Goal: Complete application form: Complete application form

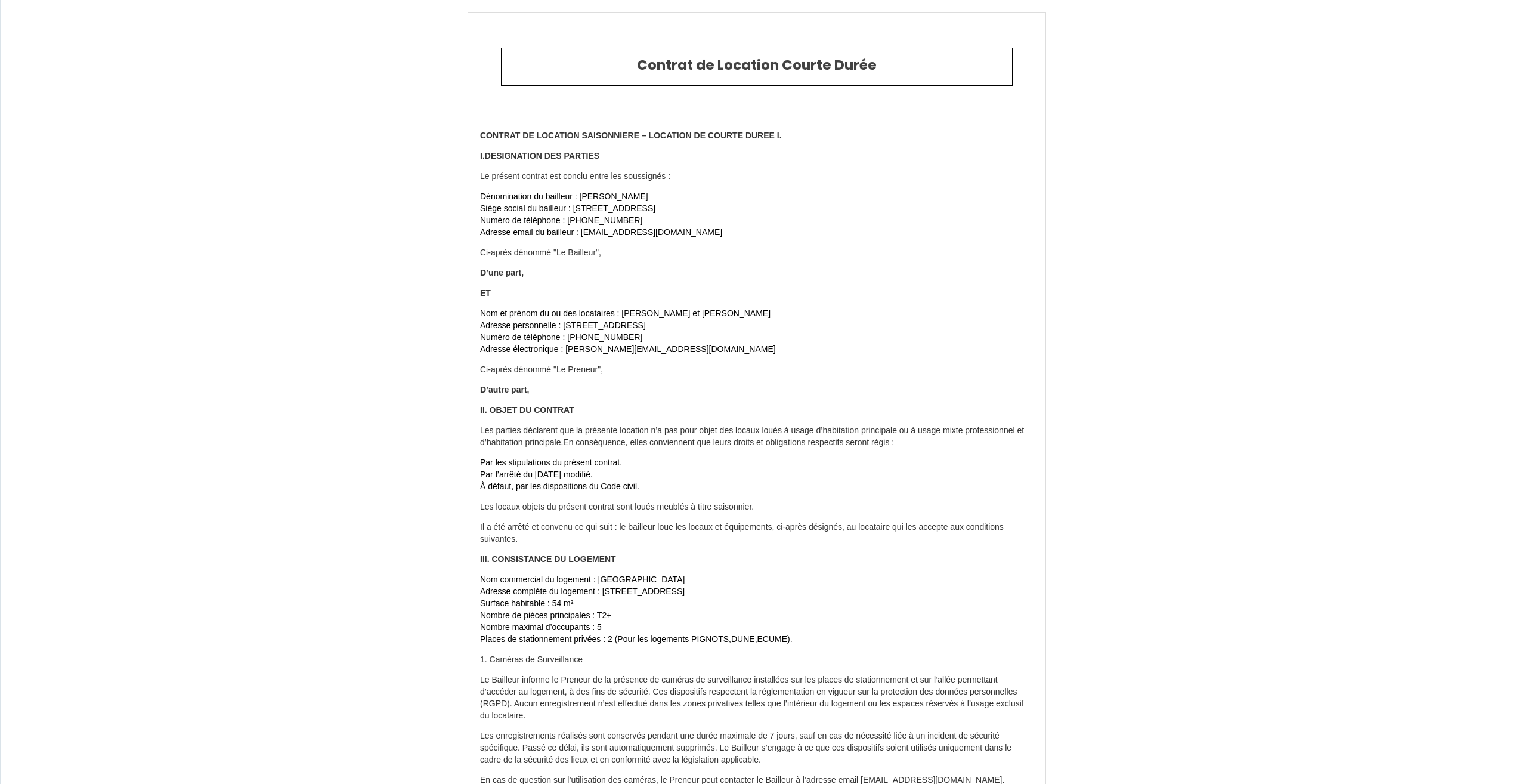
scroll to position [5451, 0]
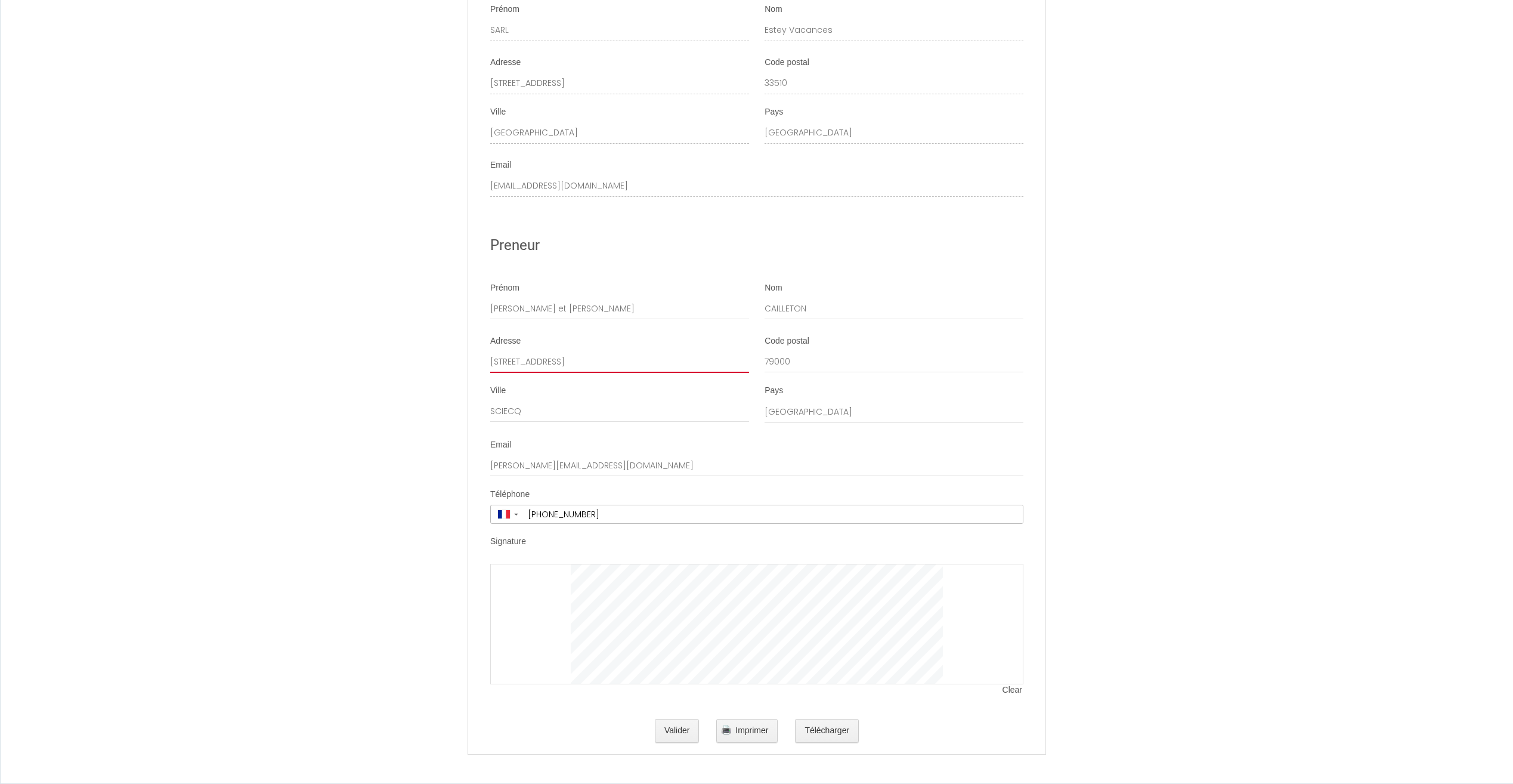
click at [591, 370] on input "[STREET_ADDRESS]" at bounding box center [620, 362] width 259 height 21
click at [663, 221] on div "Preneur" at bounding box center [757, 246] width 533 height 52
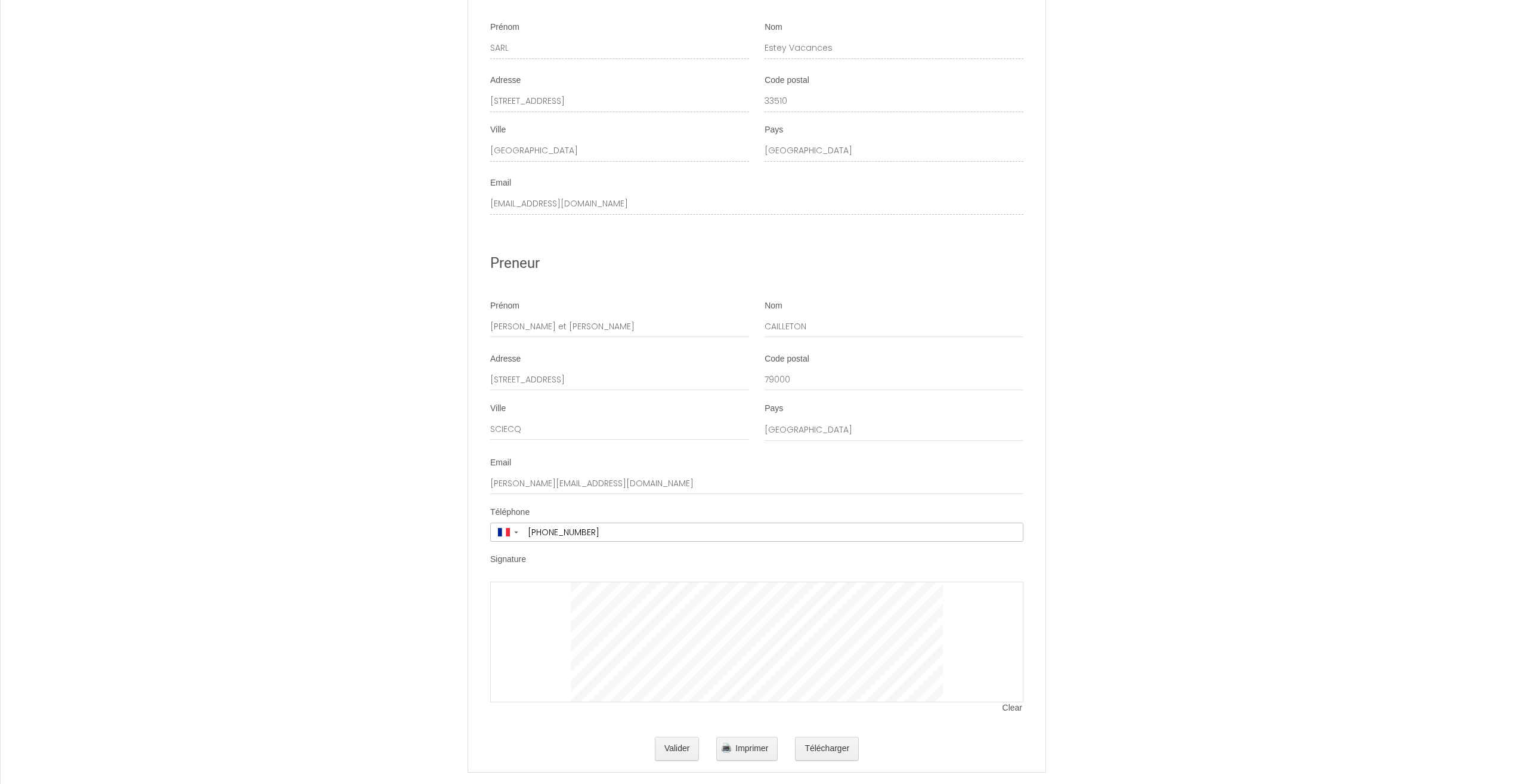
scroll to position [5451, 0]
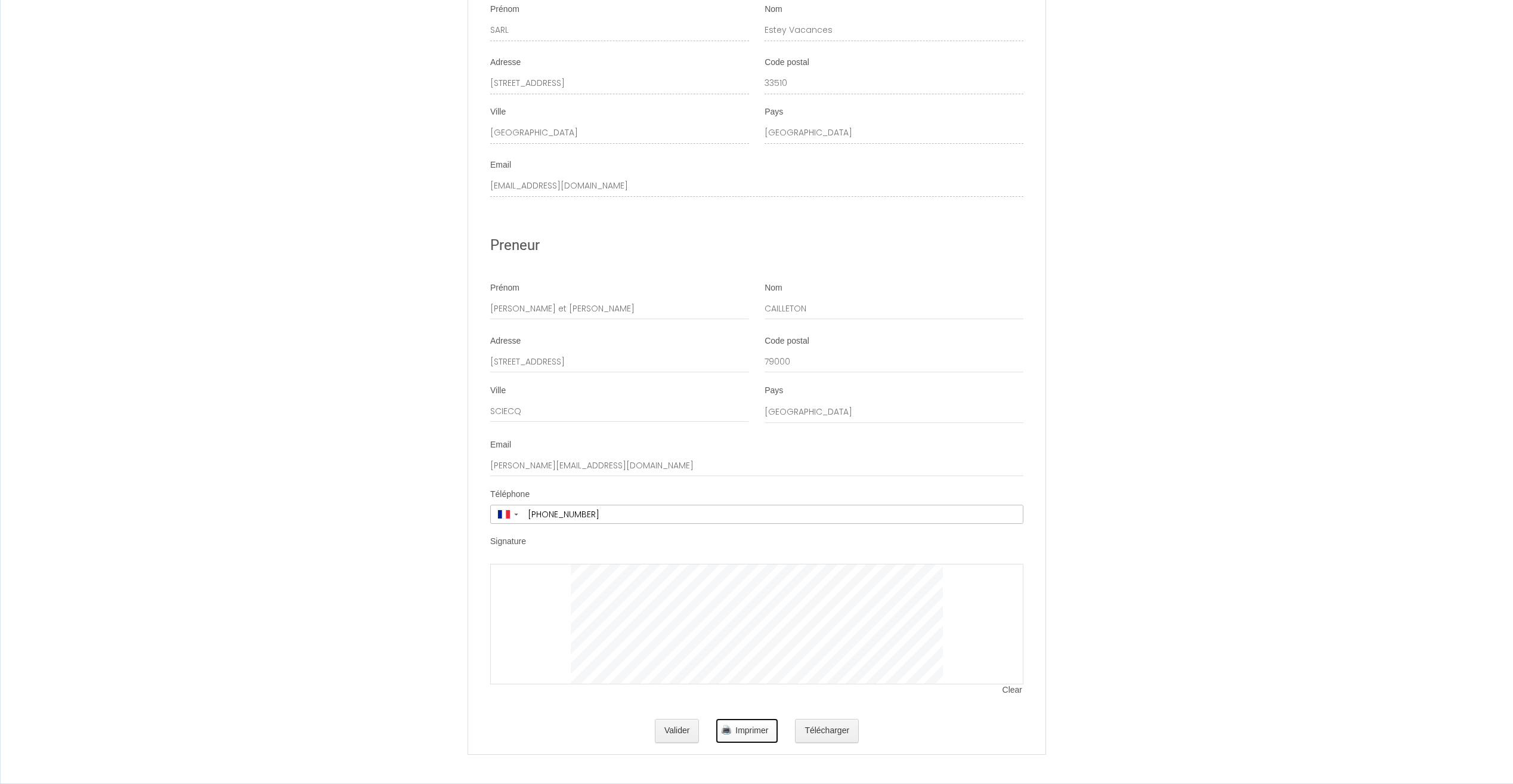
click at [760, 729] on span "Imprimer" at bounding box center [752, 730] width 33 height 9
click at [566, 603] on div at bounding box center [757, 624] width 533 height 120
click at [828, 729] on button "Télécharger" at bounding box center [827, 731] width 64 height 24
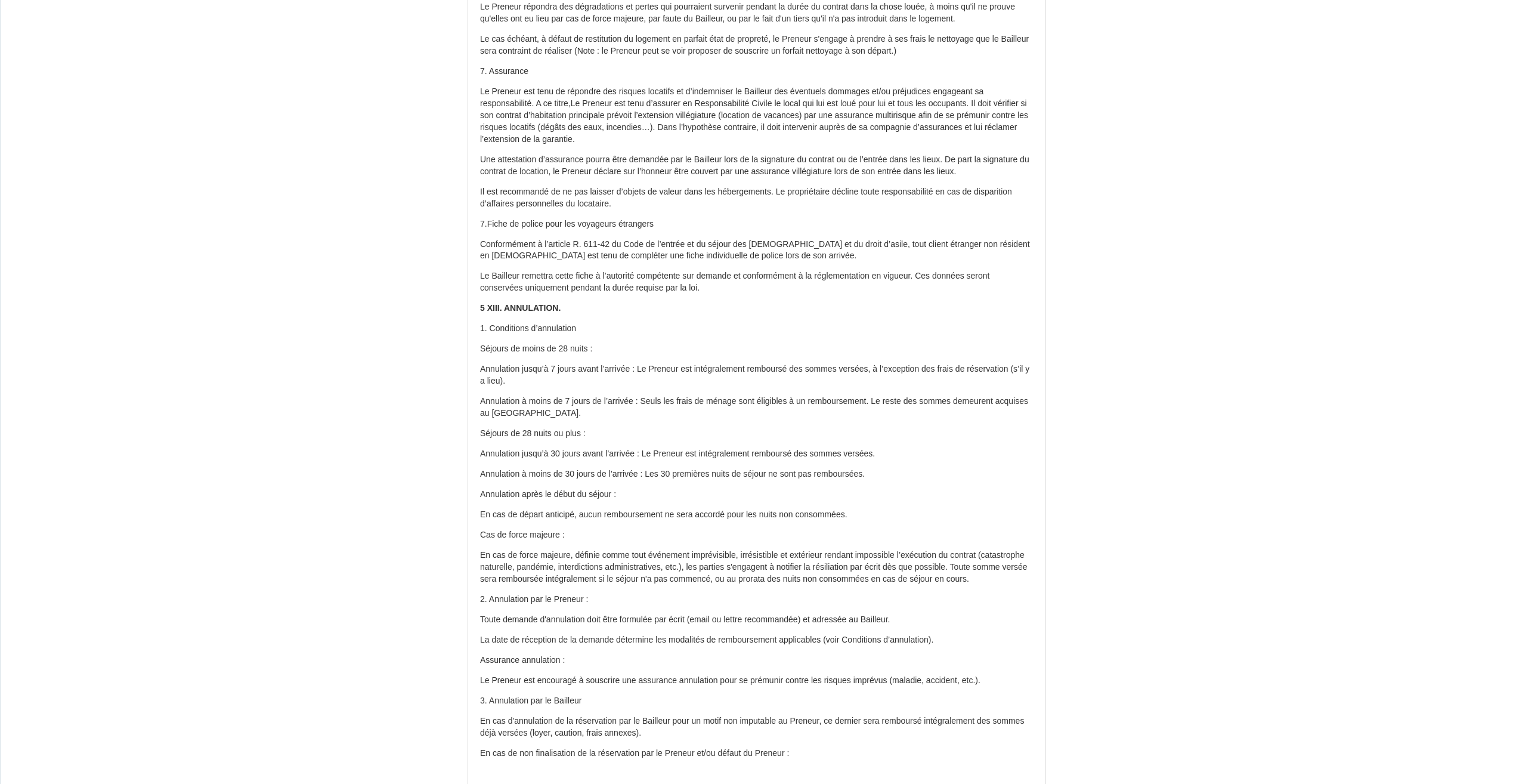
scroll to position [3161, 0]
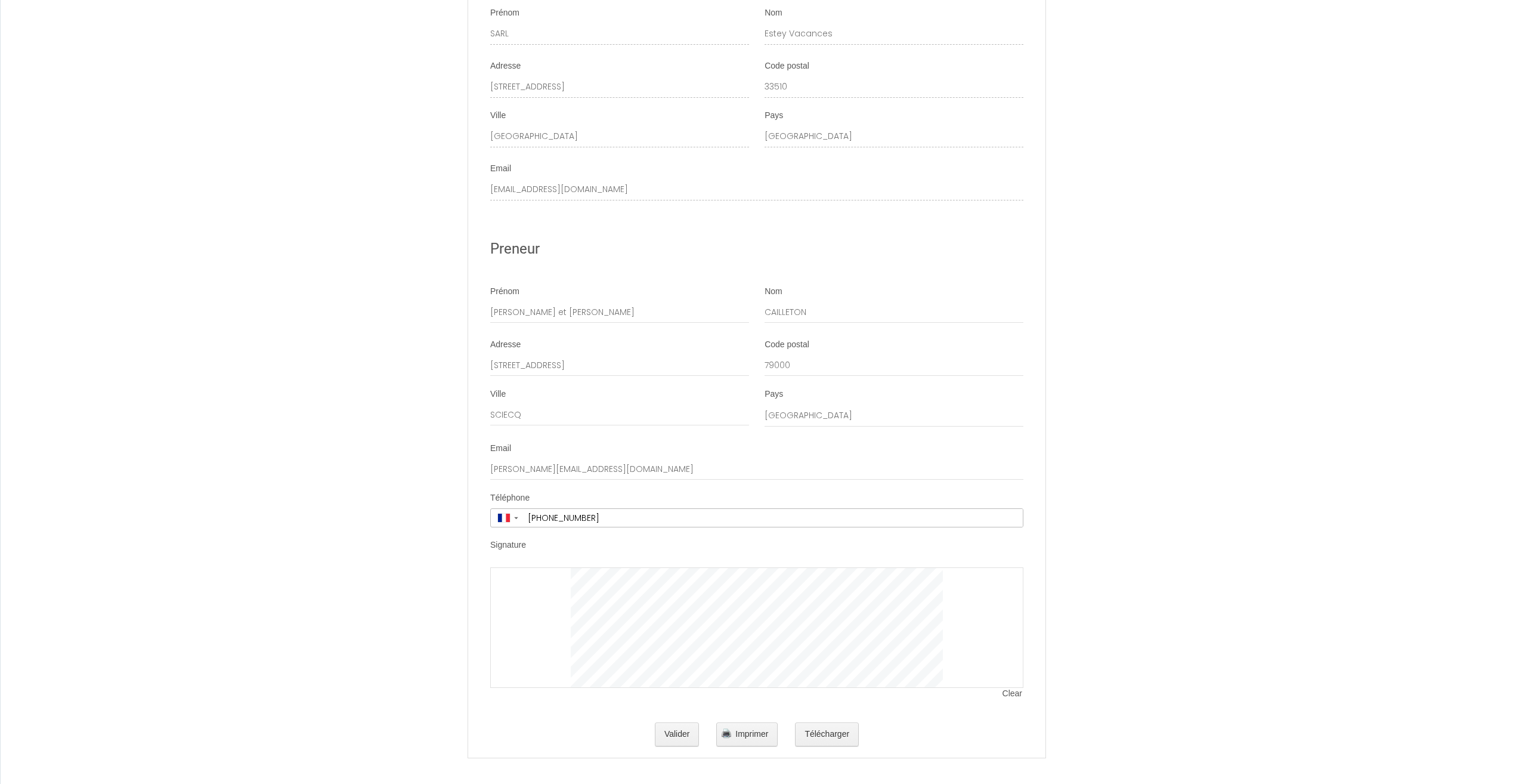
scroll to position [5451, 0]
click at [685, 751] on div "Détails Booking 6720804 Logement La Cabane de l'Ecume Adresse 9 chemin de l'Air…" at bounding box center [756, 42] width 577 height 1422
click at [674, 731] on button "Valider" at bounding box center [677, 731] width 45 height 24
click at [1014, 691] on span "Clear" at bounding box center [1012, 690] width 21 height 12
click at [560, 648] on div at bounding box center [757, 624] width 533 height 120
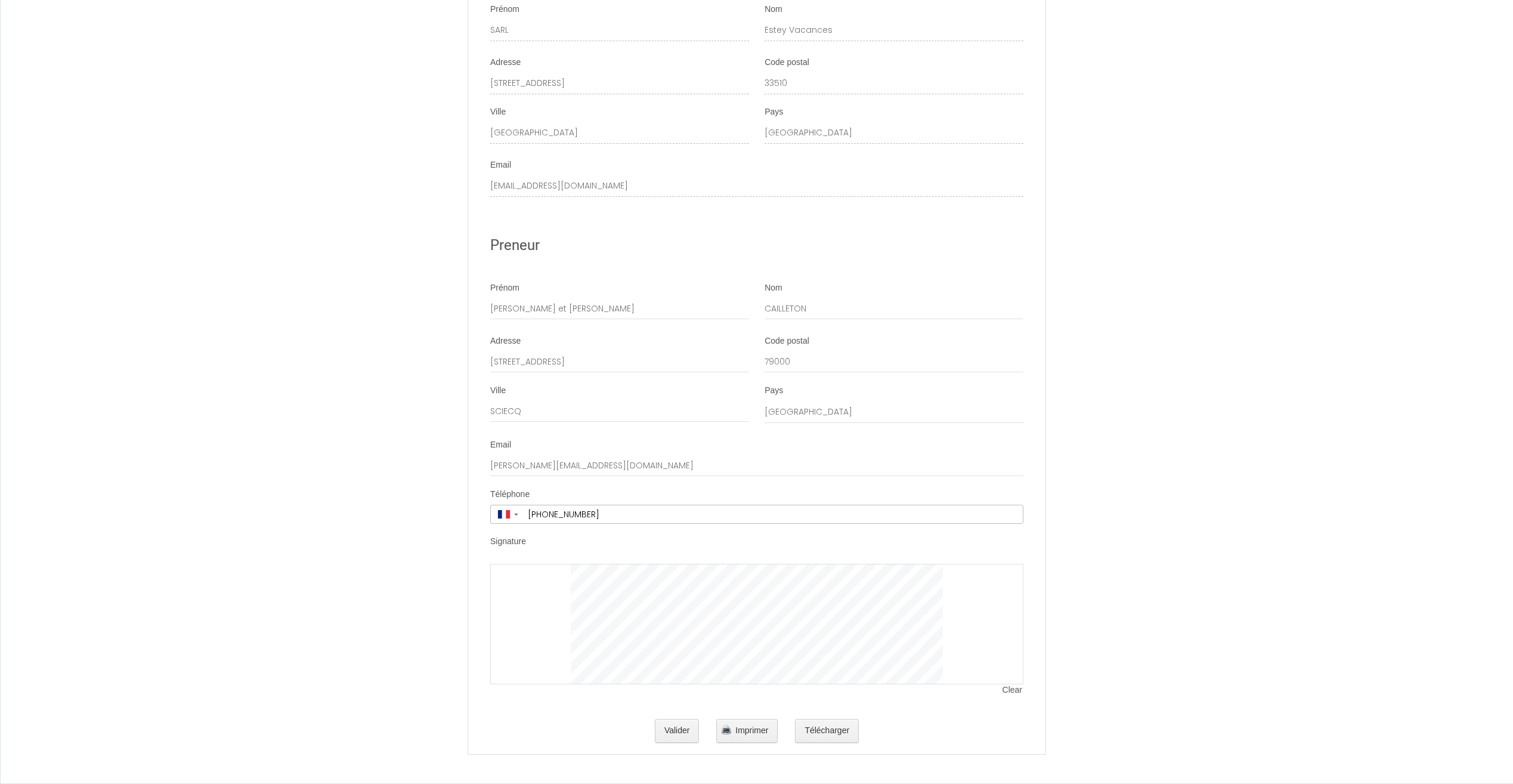
click at [1019, 693] on span "Clear" at bounding box center [1012, 690] width 21 height 12
click at [1003, 560] on li "Signature Clear" at bounding box center [757, 622] width 576 height 172
drag, startPoint x: 1009, startPoint y: 692, endPoint x: 1011, endPoint y: 686, distance: 6.3
click at [1009, 692] on span "Clear" at bounding box center [1012, 690] width 21 height 12
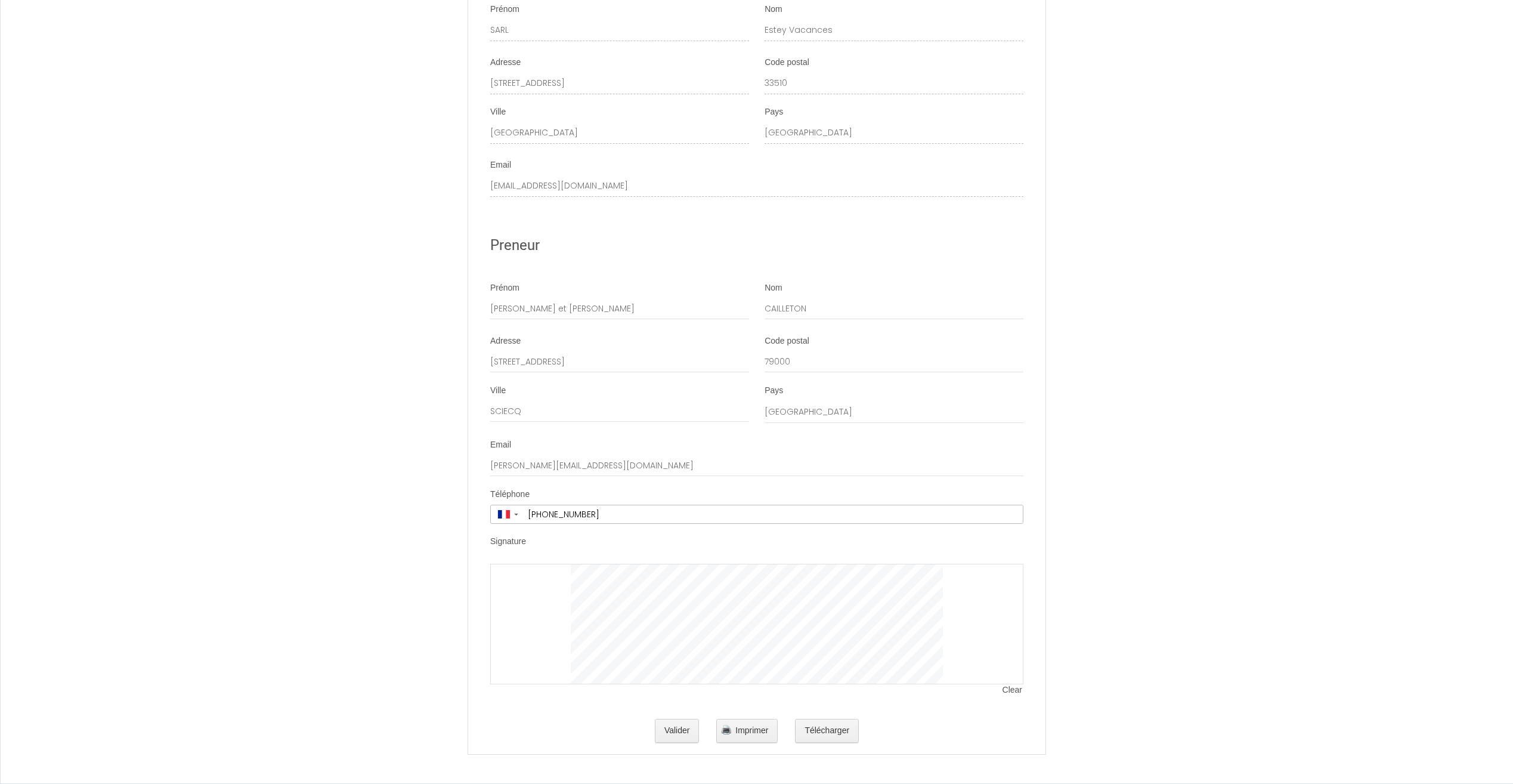
click at [963, 583] on div at bounding box center [757, 624] width 533 height 120
click at [671, 732] on button "Valider" at bounding box center [677, 731] width 45 height 24
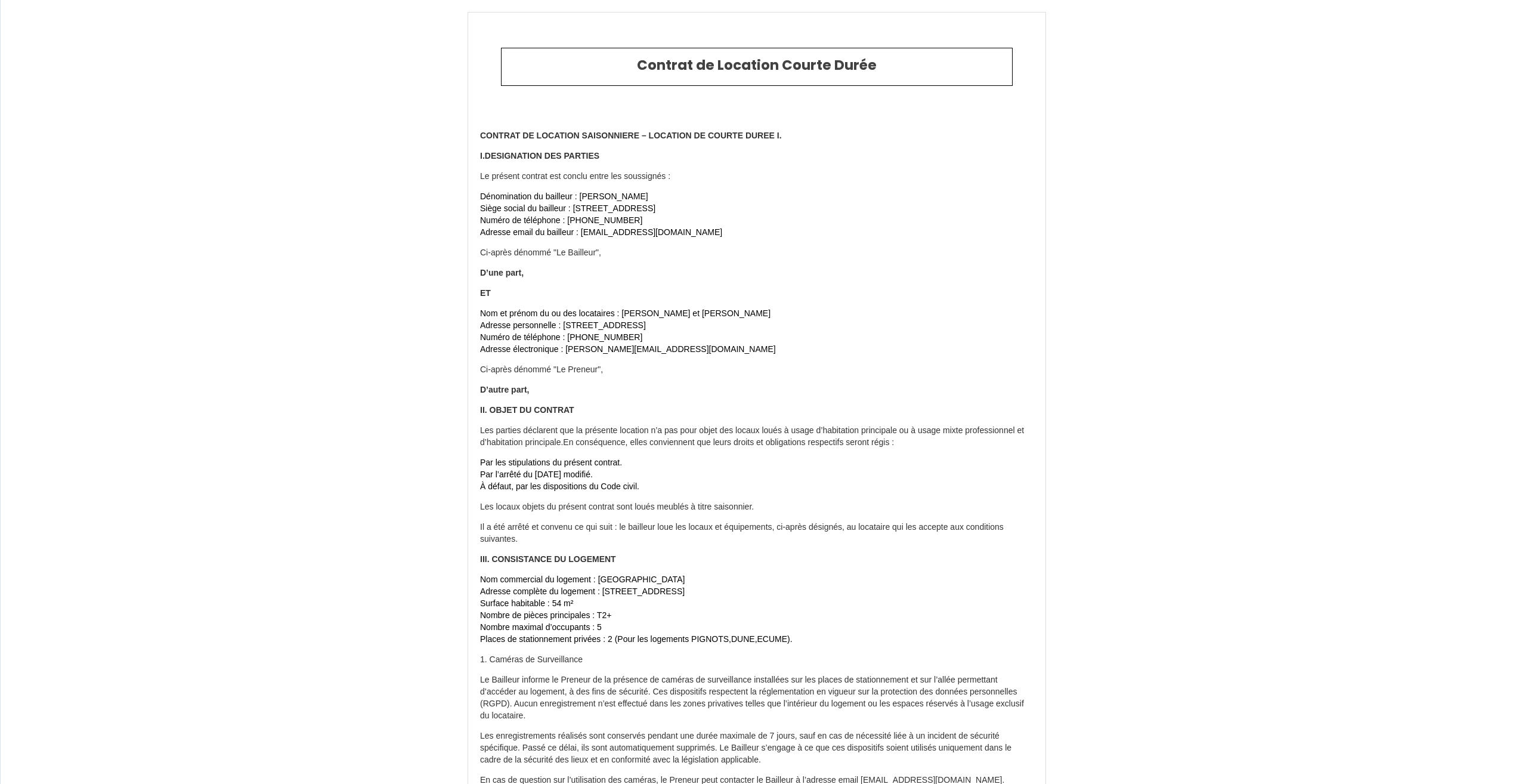
type input "10.1"
type input "70"
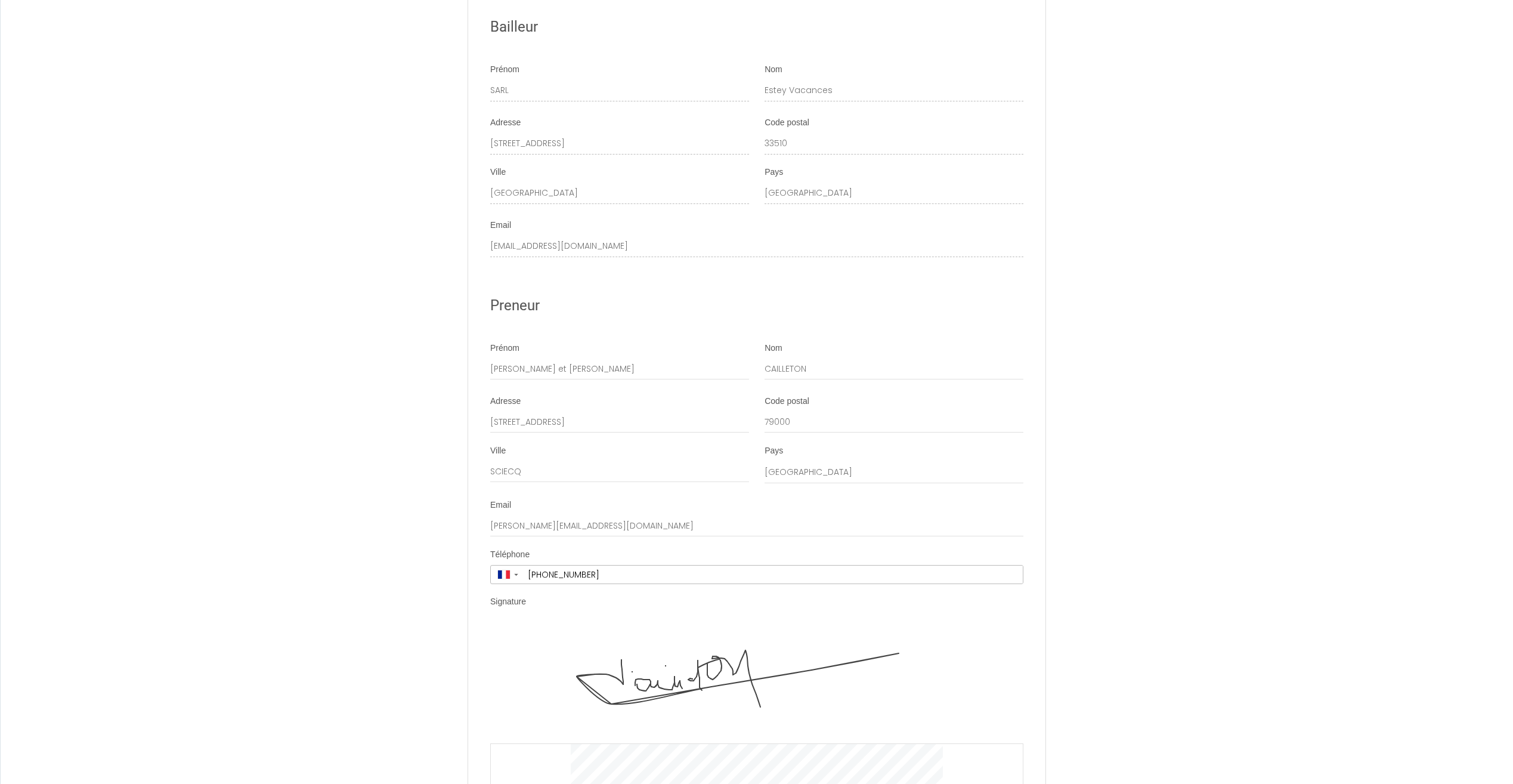
scroll to position [5451, 0]
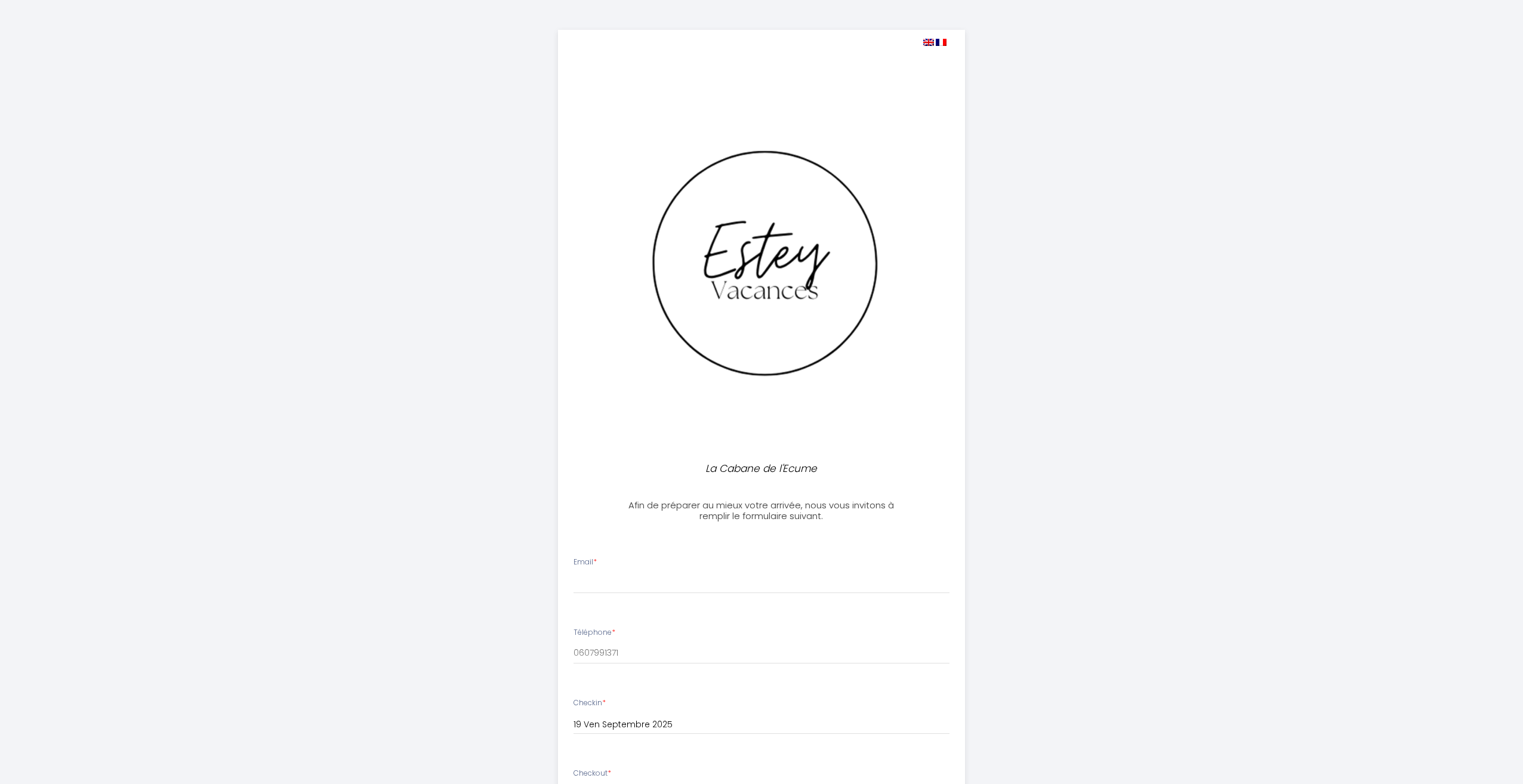
select select
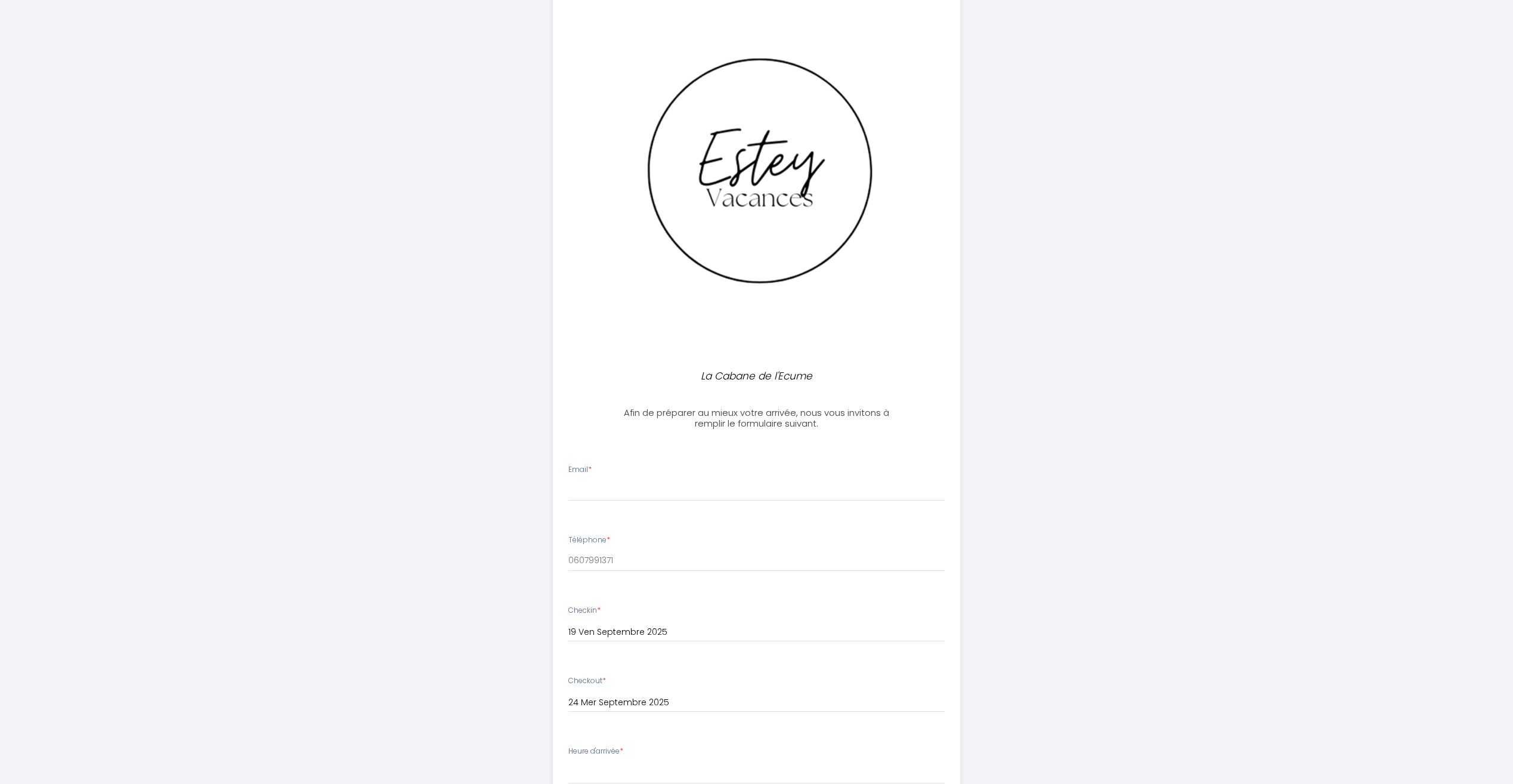
scroll to position [90, 0]
click at [660, 485] on input "Email *" at bounding box center [756, 492] width 376 height 21
type input "[PERSON_NAME][EMAIL_ADDRESS][DOMAIN_NAME]"
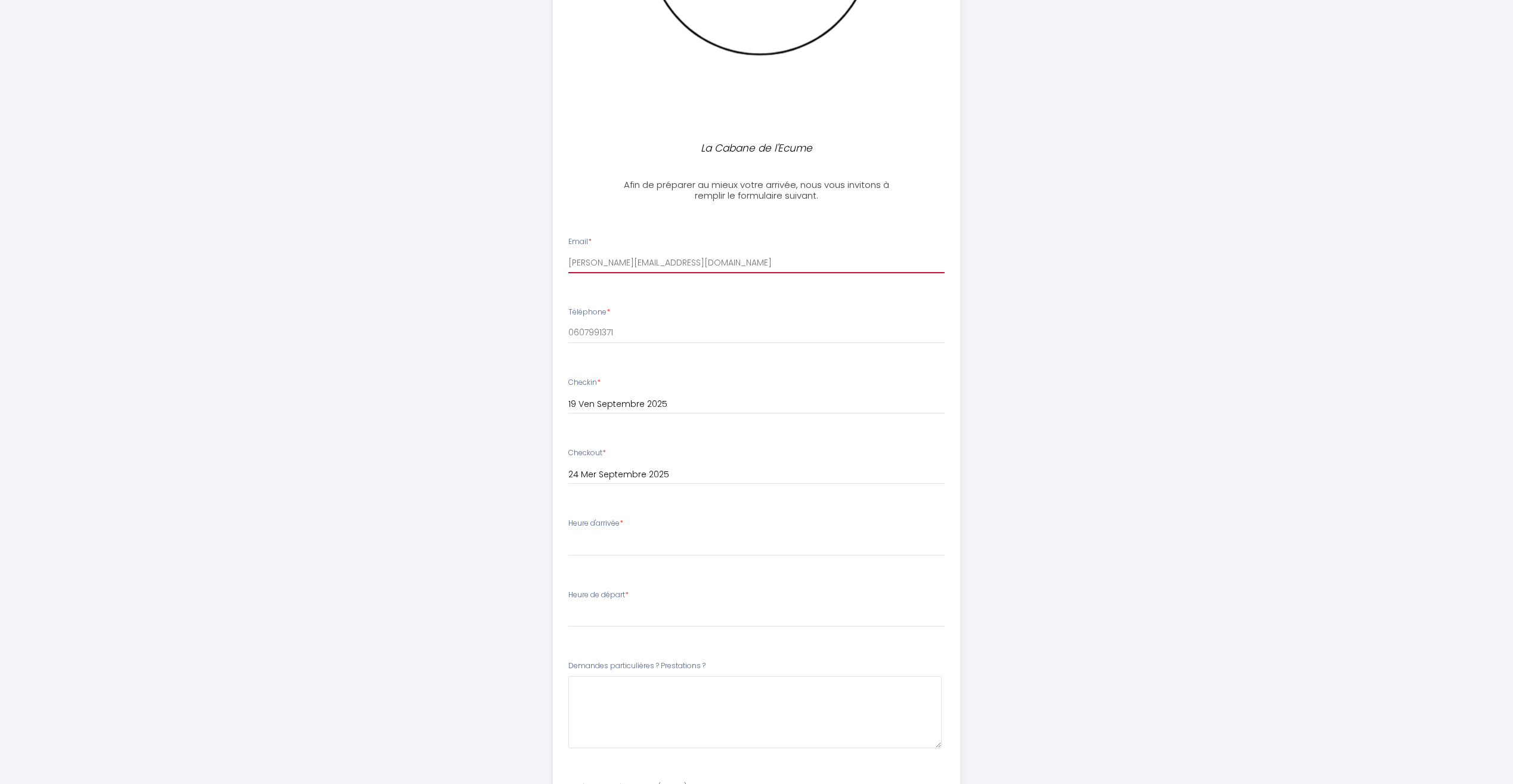
scroll to position [329, 0]
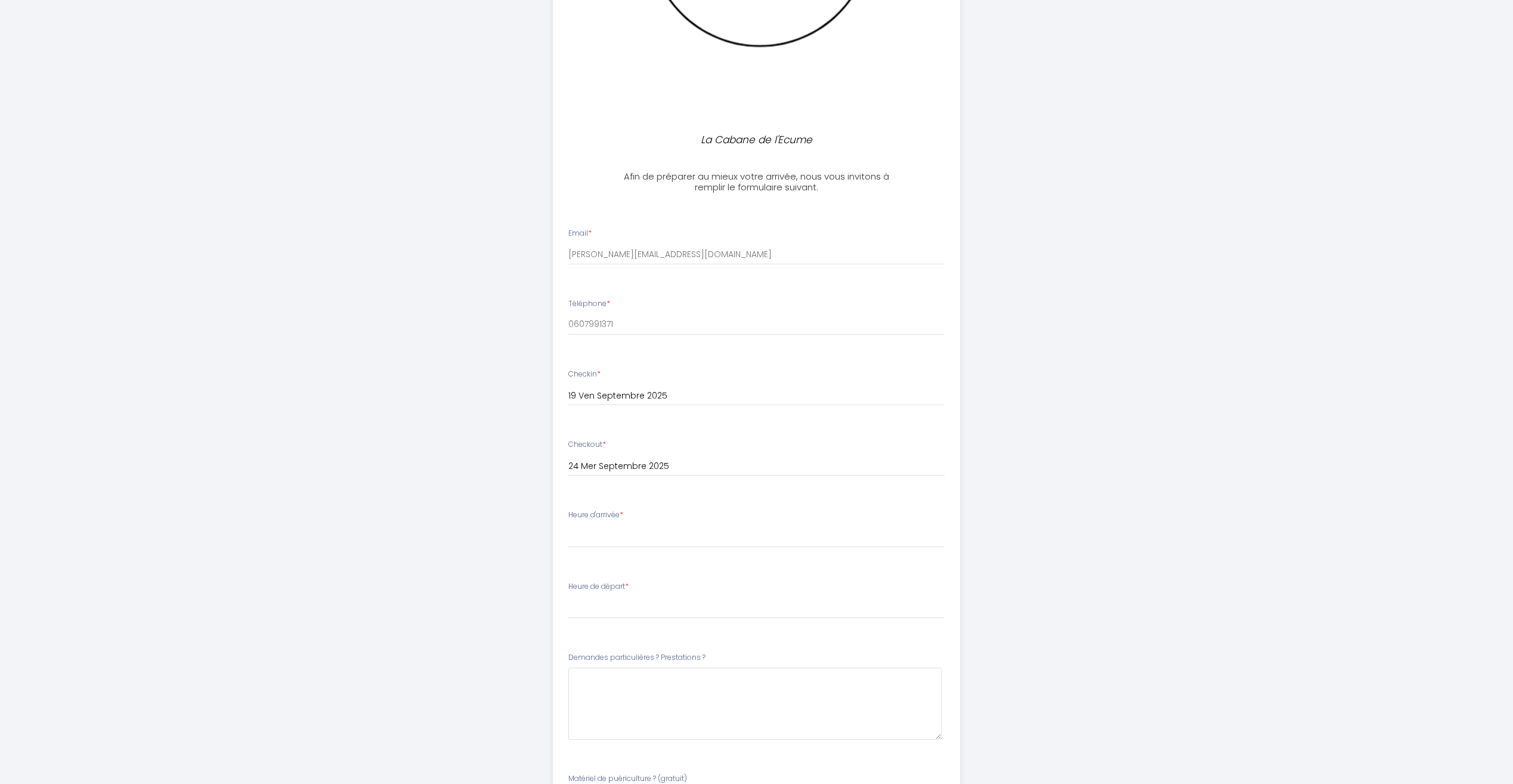
click at [633, 514] on div "Heure d'arrivée * 17:00 17:30 18:00 18:30 19:00 19:30 20:00 20:30 21:00 21:30 2…" at bounding box center [756, 528] width 376 height 38
click at [623, 517] on span "*" at bounding box center [621, 514] width 3 height 10
click at [608, 515] on label "Heure d'arrivée *" at bounding box center [596, 514] width 55 height 11
drag, startPoint x: 668, startPoint y: 508, endPoint x: 656, endPoint y: 511, distance: 12.4
click at [668, 512] on li "Heure d'arrivée * 17:00 17:30 18:00 18:30 19:00 19:30 20:00 20:30 21:00 21:30 2…" at bounding box center [757, 534] width 406 height 65
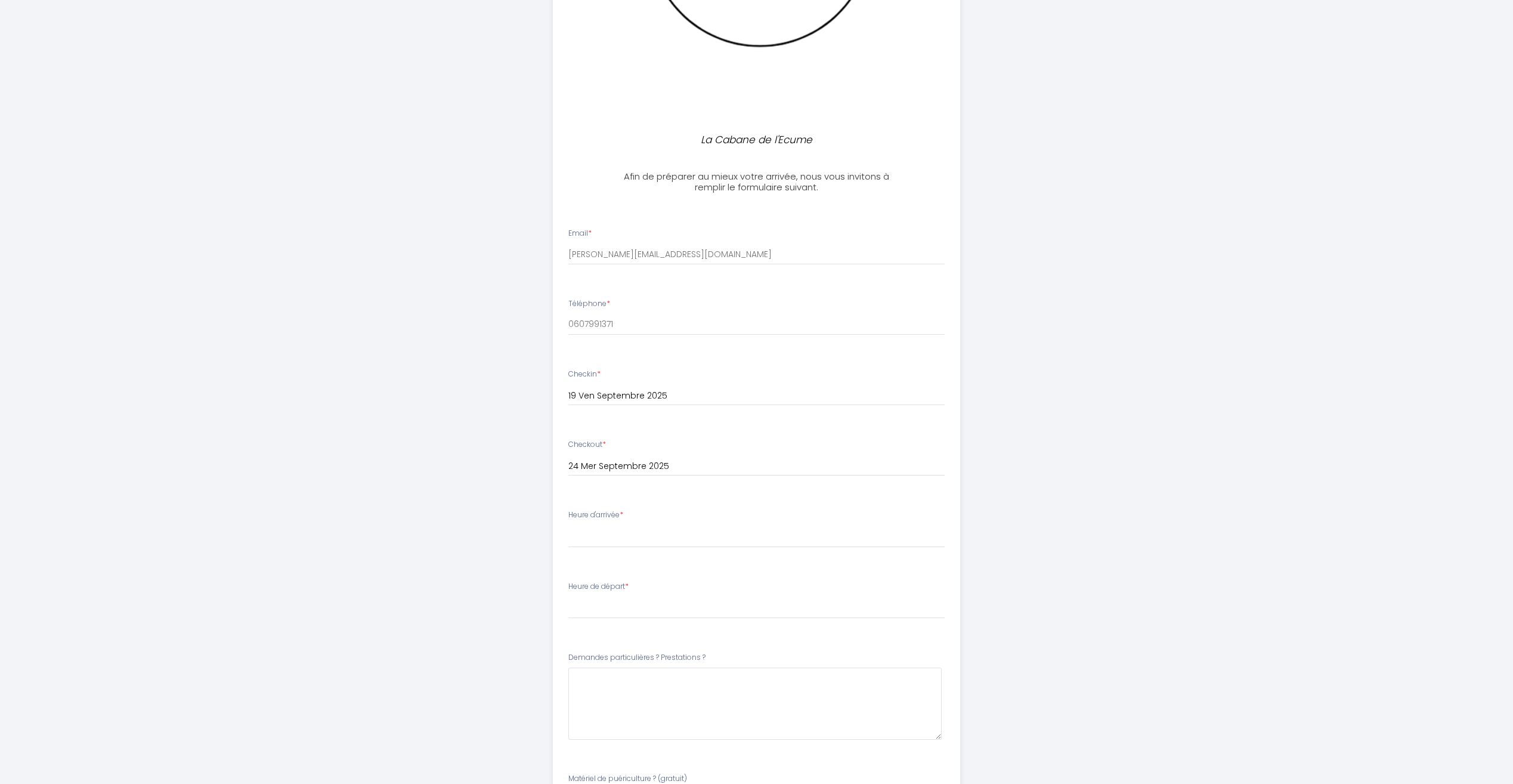
click at [648, 514] on div "Heure d'arrivée * 17:00 17:30 18:00 18:30 19:00 19:30 20:00 20:30 21:00 21:30 2…" at bounding box center [756, 528] width 376 height 38
click at [648, 522] on div "Heure d'arrivée * 17:00 17:30 18:00 18:30 19:00 19:30 20:00 20:30 21:00 21:30 2…" at bounding box center [756, 528] width 376 height 38
click at [645, 586] on div "Heure de départ * 00:00 00:30 01:00 01:30 02:00 02:30 03:00 03:30 04:00 04:30 0…" at bounding box center [756, 600] width 376 height 38
click at [601, 686] on \?6 at bounding box center [755, 703] width 373 height 72
click at [602, 528] on select "17:00 17:30 18:00 18:30 19:00 19:30 20:00 20:30 21:00 21:30 22:00 22:30 23:00 2…" at bounding box center [756, 536] width 376 height 23
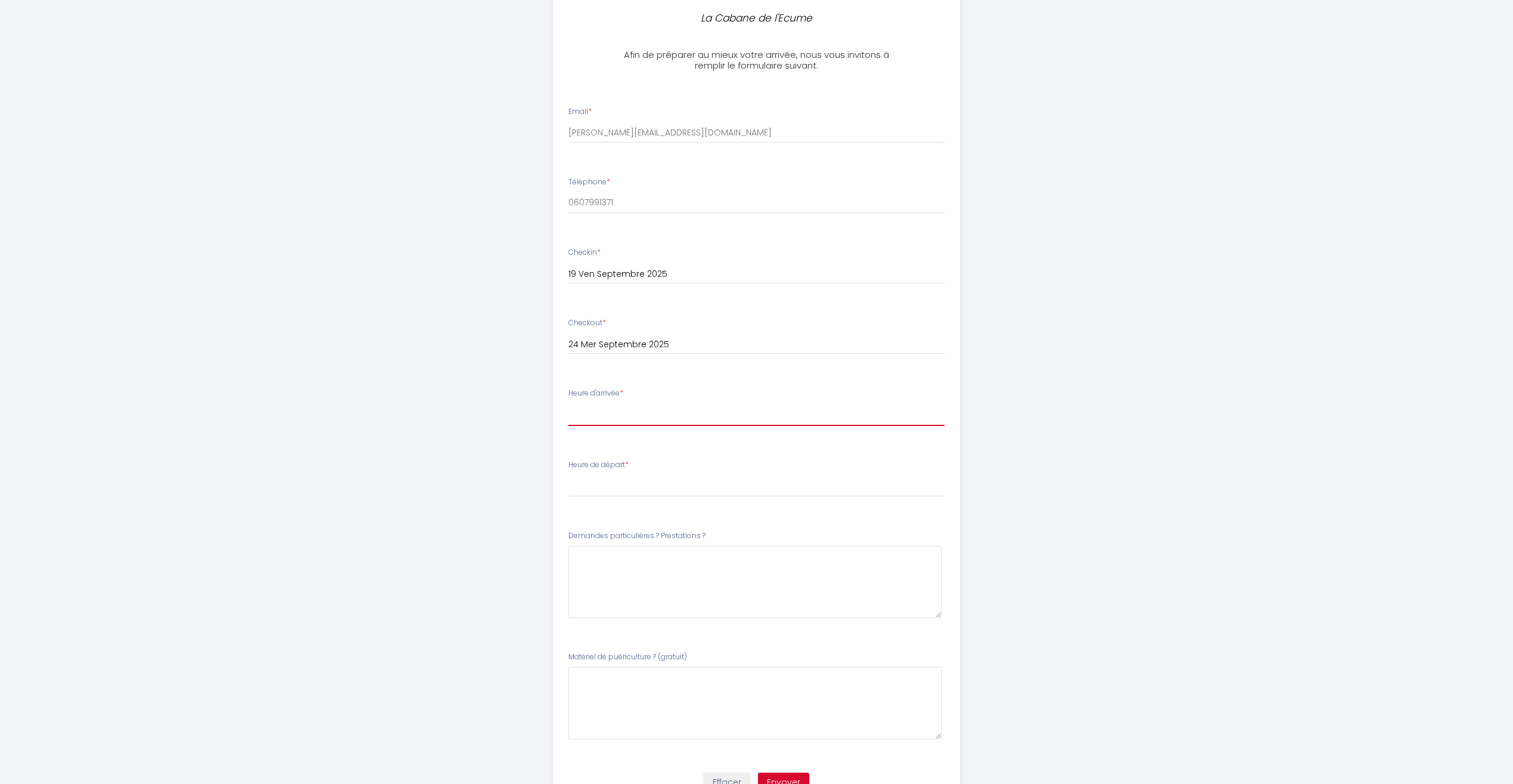
scroll to position [508, 0]
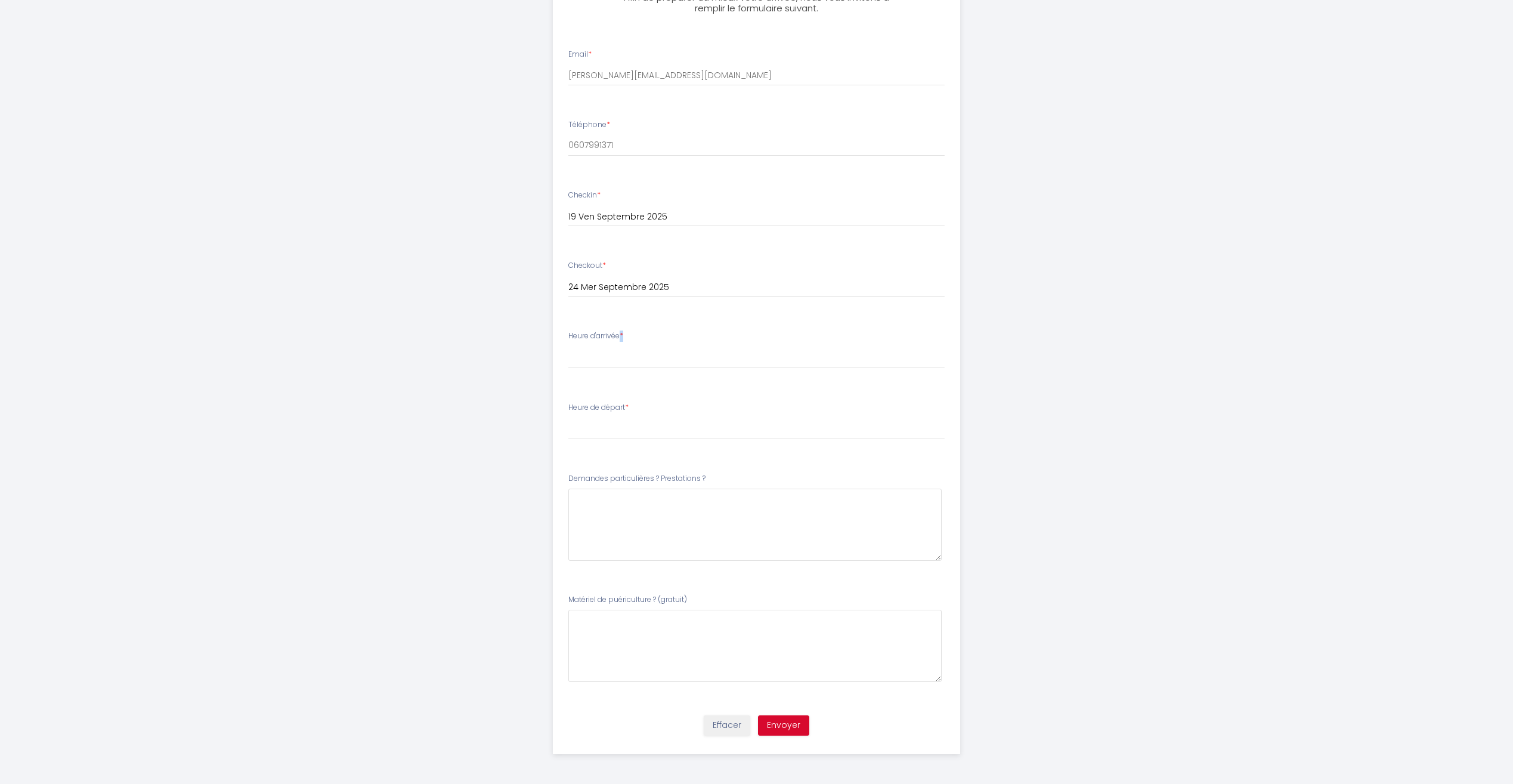
click at [623, 337] on span "*" at bounding box center [621, 335] width 3 height 10
drag, startPoint x: 625, startPoint y: 337, endPoint x: 597, endPoint y: 337, distance: 28.0
click at [597, 337] on label "Heure d'arrivée *" at bounding box center [596, 335] width 55 height 11
click at [571, 339] on label "Heure d'arrivée *" at bounding box center [596, 335] width 55 height 11
click at [574, 353] on select "17:00 17:30 18:00 18:30 19:00 19:30 20:00 20:30 21:00 21:30 22:00 22:30 23:00 2…" at bounding box center [756, 357] width 376 height 23
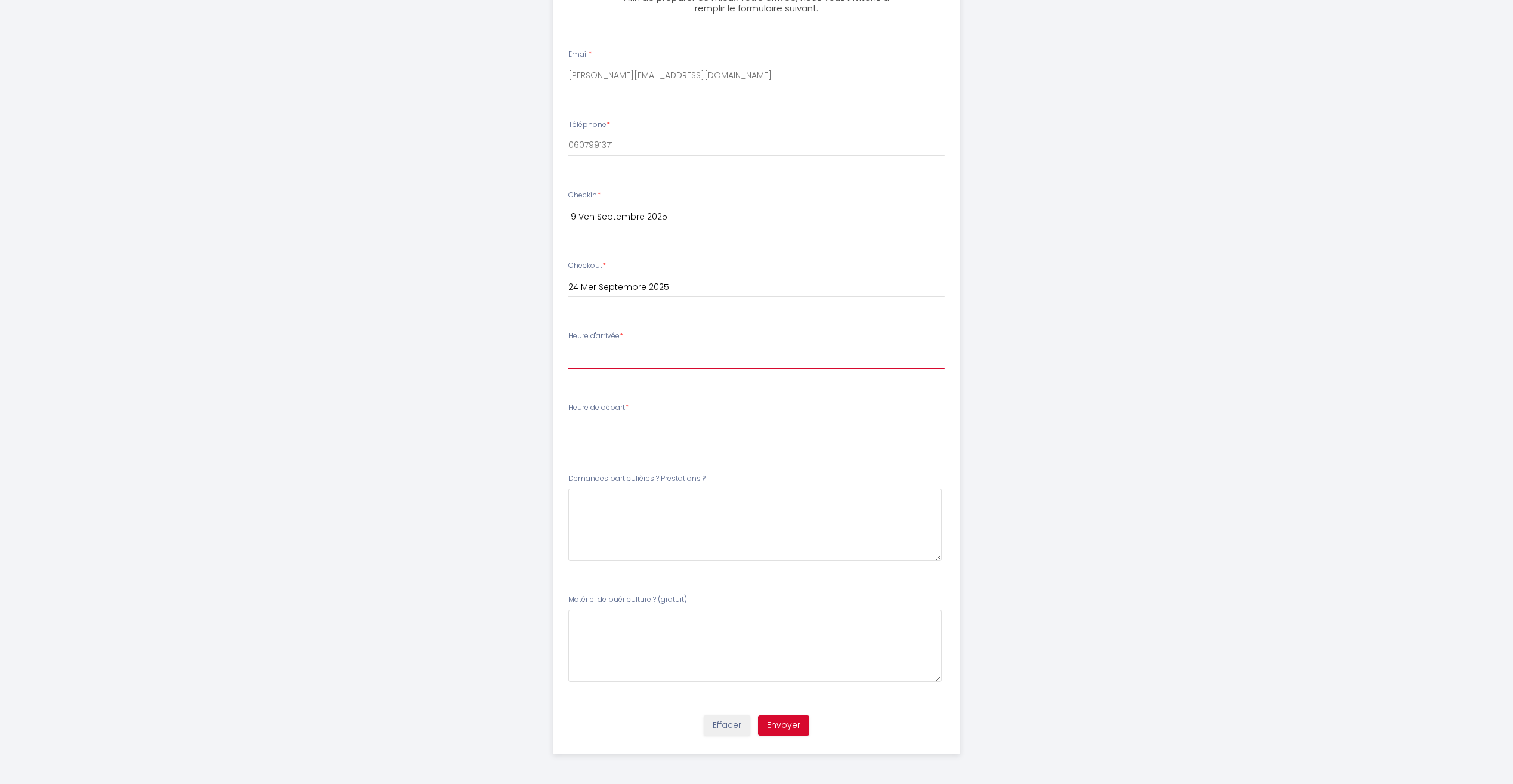
select select "17:00"
click at [568, 346] on select "17:00 17:30 18:00 18:30 19:00 19:30 20:00 20:30 21:00 21:30 22:00 22:30 23:00 2…" at bounding box center [756, 357] width 376 height 23
click at [612, 408] on label "Heure de départ *" at bounding box center [598, 407] width 61 height 11
click at [629, 405] on span "*" at bounding box center [626, 407] width 3 height 10
click at [574, 405] on label "Heure de départ *" at bounding box center [598, 407] width 61 height 11
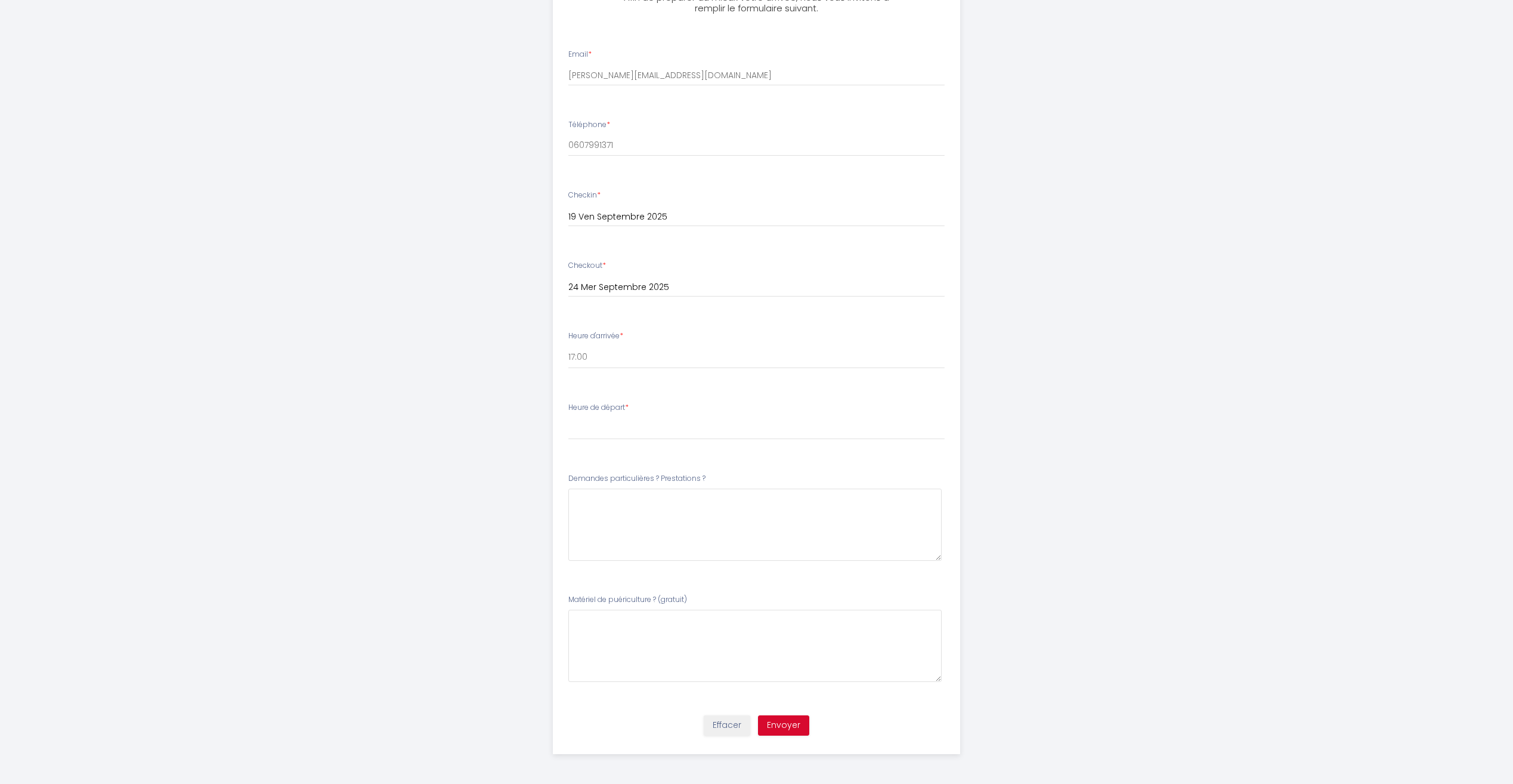
click at [572, 411] on label "Heure de départ *" at bounding box center [598, 407] width 61 height 11
click at [583, 425] on select "00:00 00:30 01:00 01:30 02:00 02:30 03:00 03:30 04:00 04:30 05:00 05:30 06:00 0…" at bounding box center [756, 428] width 376 height 23
select select "11:00"
click at [568, 417] on select "00:00 00:30 01:00 01:30 02:00 02:30 03:00 03:30 04:00 04:30 05:00 05:30 06:00 0…" at bounding box center [756, 428] width 376 height 23
click at [602, 512] on \?6 at bounding box center [755, 524] width 373 height 72
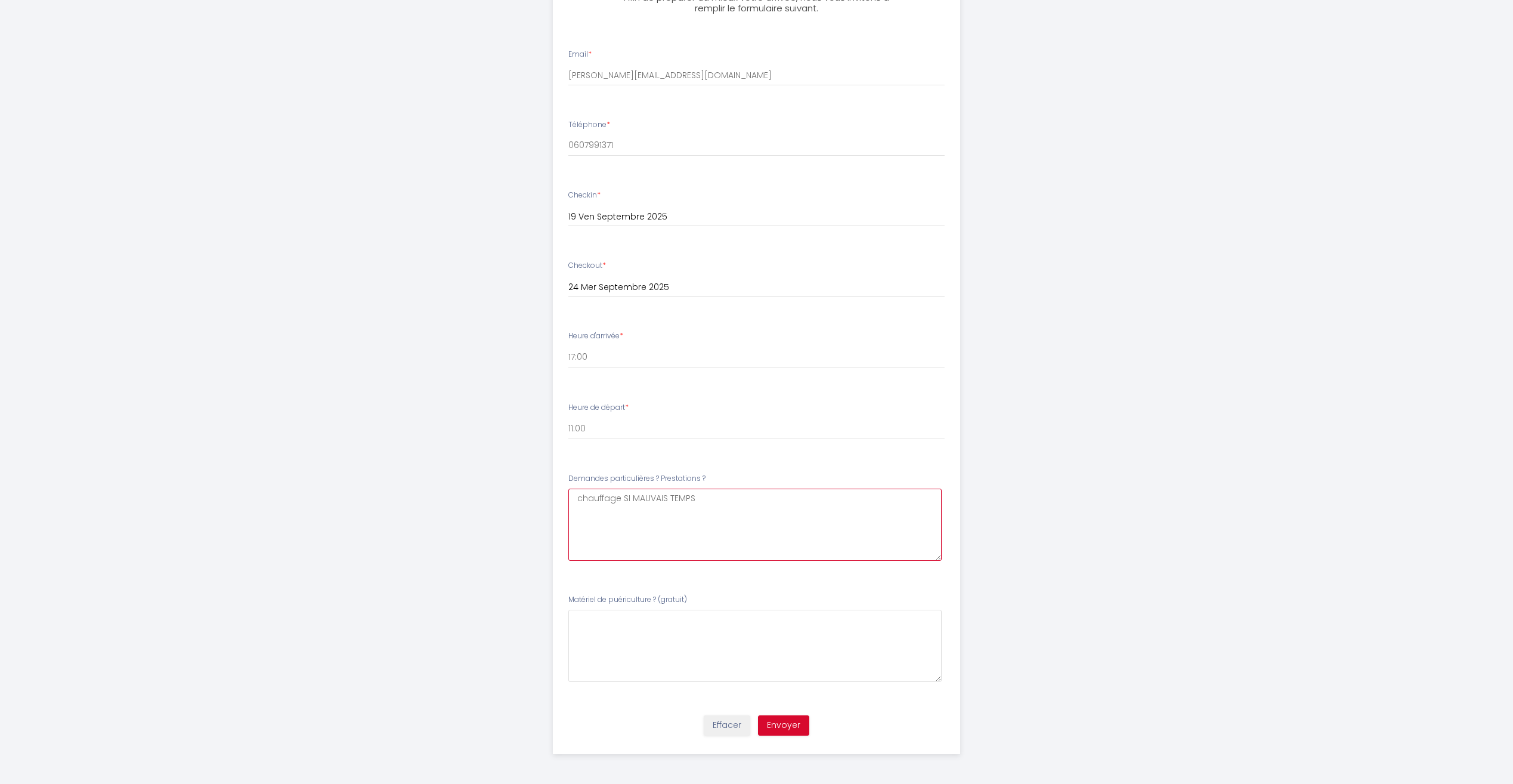
click at [585, 495] on \?6 "chauffage SI MAUVAIS TEMPS" at bounding box center [755, 524] width 373 height 72
click at [628, 495] on \?6 "Chauffage SI MAUVAIS TEMPS" at bounding box center [755, 524] width 373 height 72
click at [622, 496] on \?6 "Chauffage SI MAUVAIS TEMPS" at bounding box center [755, 524] width 373 height 72
click at [716, 502] on \?6 "Chauffage...... SI MAUVAIS TEMPS" at bounding box center [755, 524] width 373 height 72
drag, startPoint x: 717, startPoint y: 495, endPoint x: 636, endPoint y: 492, distance: 81.1
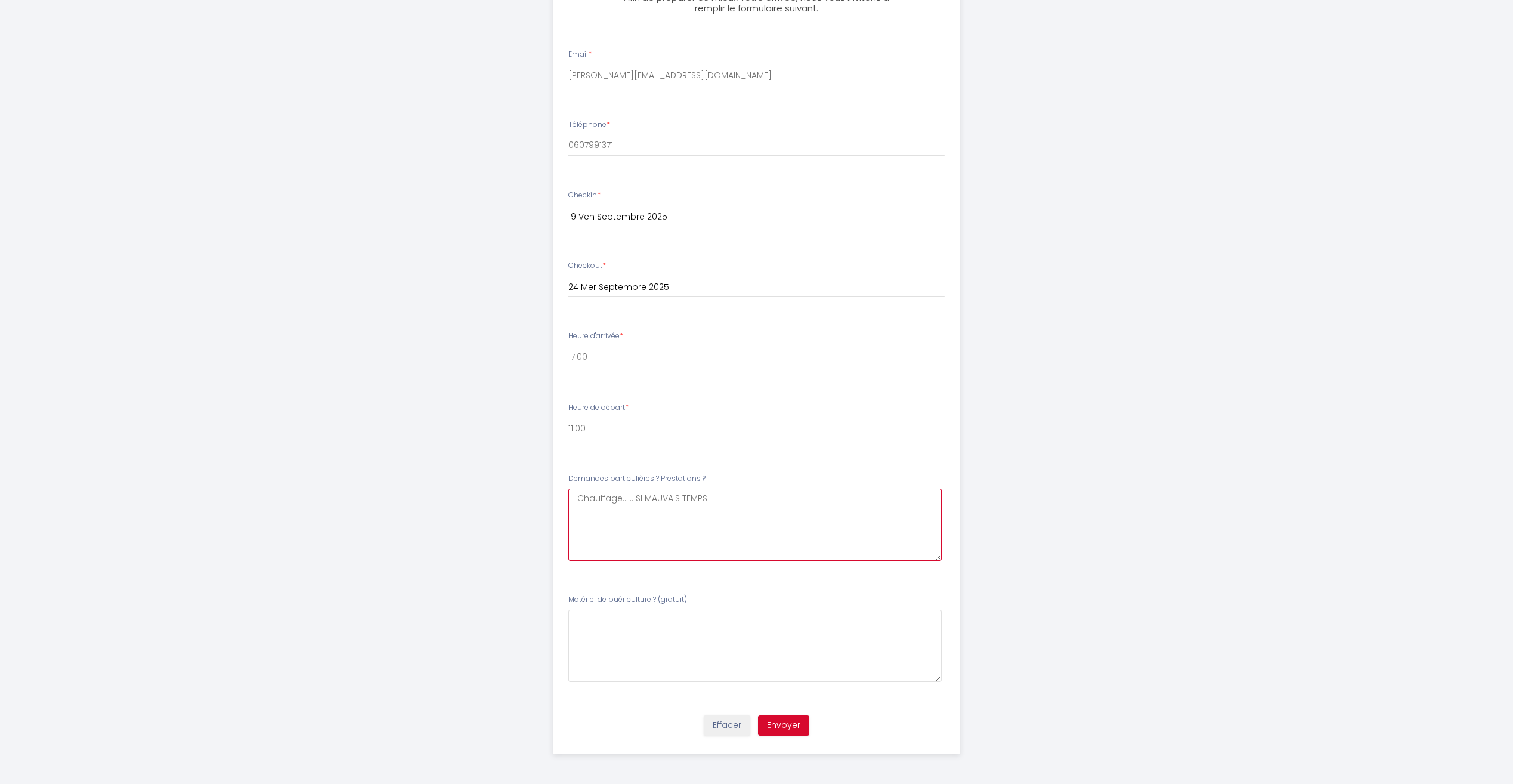
click at [636, 492] on \?6 "Chauffage...... SI MAUVAIS TEMPS" at bounding box center [755, 524] width 373 height 72
click at [700, 500] on \?6 "Chauffage...... si temps frais." at bounding box center [755, 524] width 373 height 72
click at [622, 498] on \?6 "Chauffage...... si temps frais." at bounding box center [755, 524] width 373 height 72
click at [623, 498] on \?6 "Chauffage...... si temps frais." at bounding box center [755, 524] width 373 height 72
click at [601, 627] on \(gratuit\)7 at bounding box center [755, 646] width 373 height 72
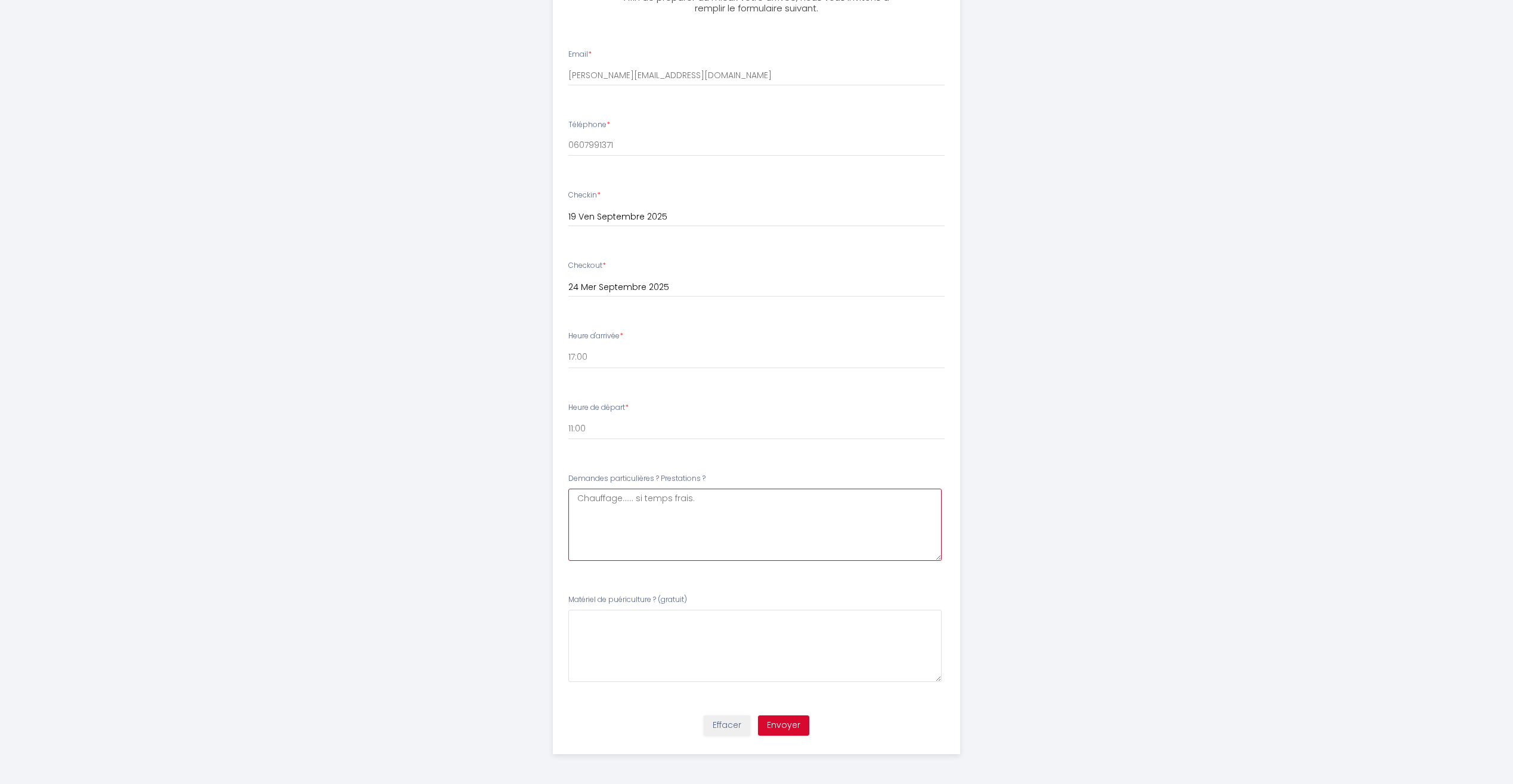
click at [588, 524] on \?6 "Chauffage...... si temps frais." at bounding box center [755, 524] width 373 height 72
click at [710, 501] on \?6 "Chauffage...... si temps frais." at bounding box center [755, 524] width 373 height 72
click at [690, 505] on \?6 "Chauffage...... si temps frais." at bounding box center [755, 524] width 373 height 72
click at [693, 504] on \?6 "Chauffage...... si temps frais." at bounding box center [755, 524] width 373 height 72
type \?6 "Chauffage...... si temps frais."
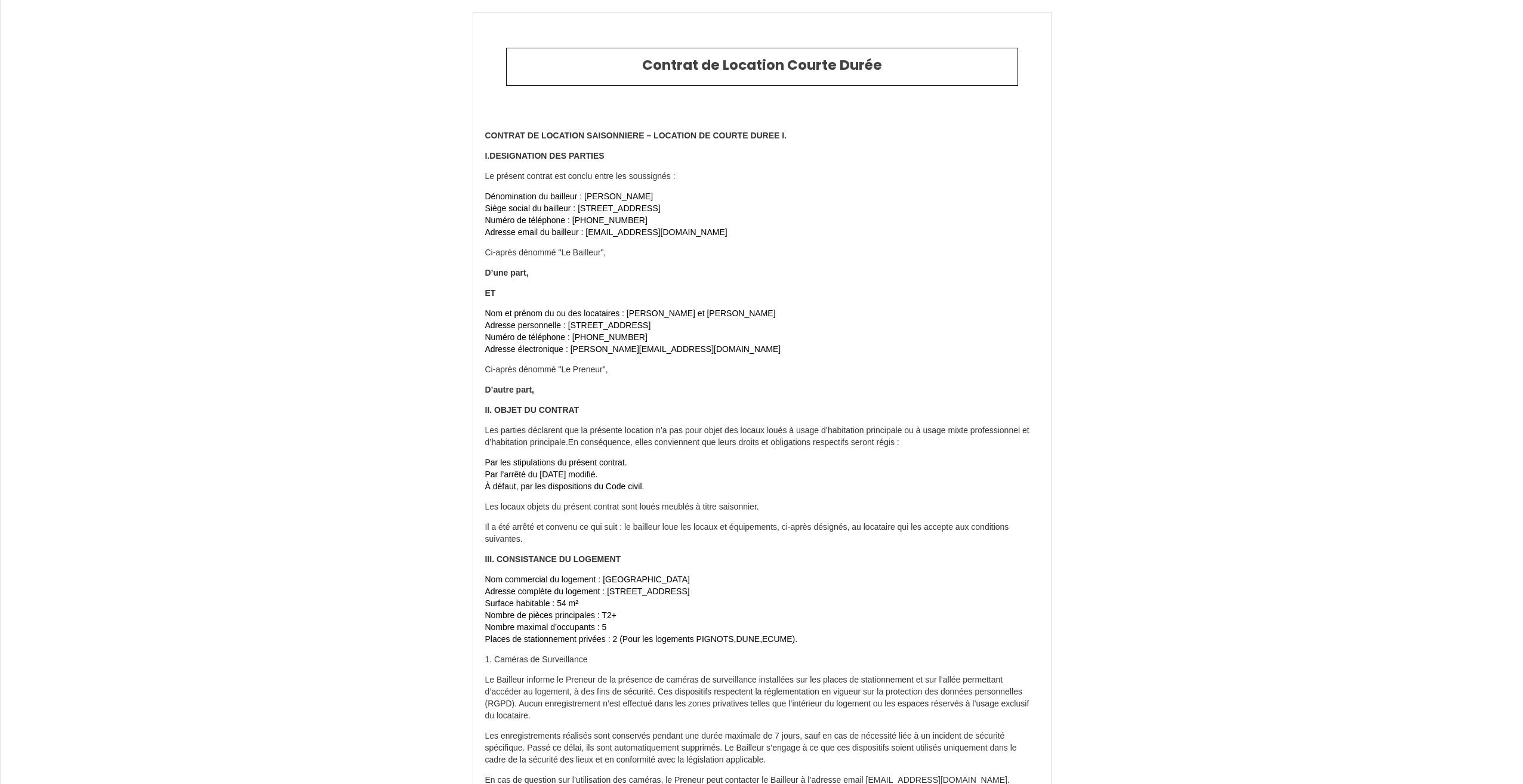
type input "+33 6 07 99 13 71"
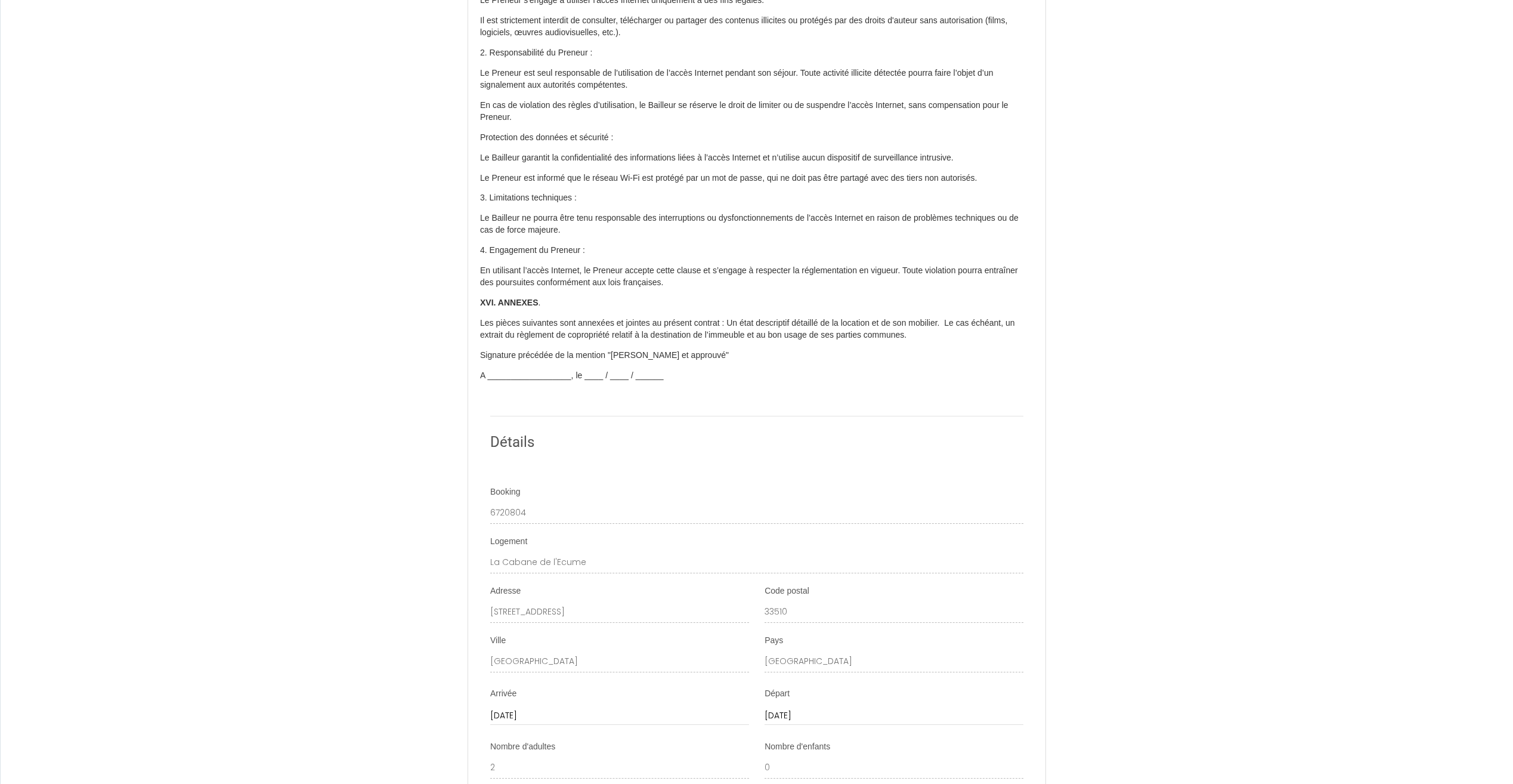
scroll to position [4377, 0]
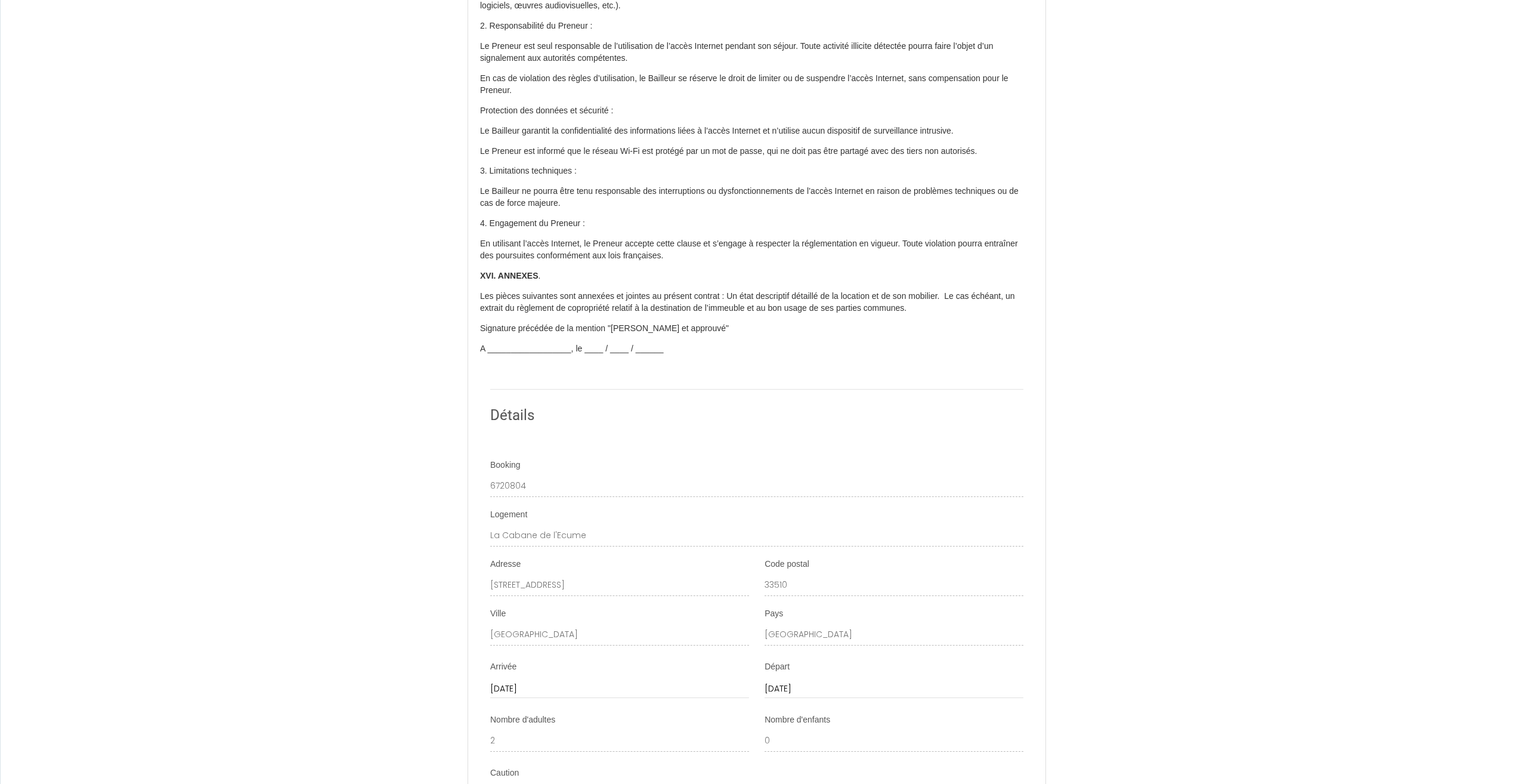
click at [503, 355] on p "A __________________, le ____ / ____ / ______" at bounding box center [757, 349] width 554 height 12
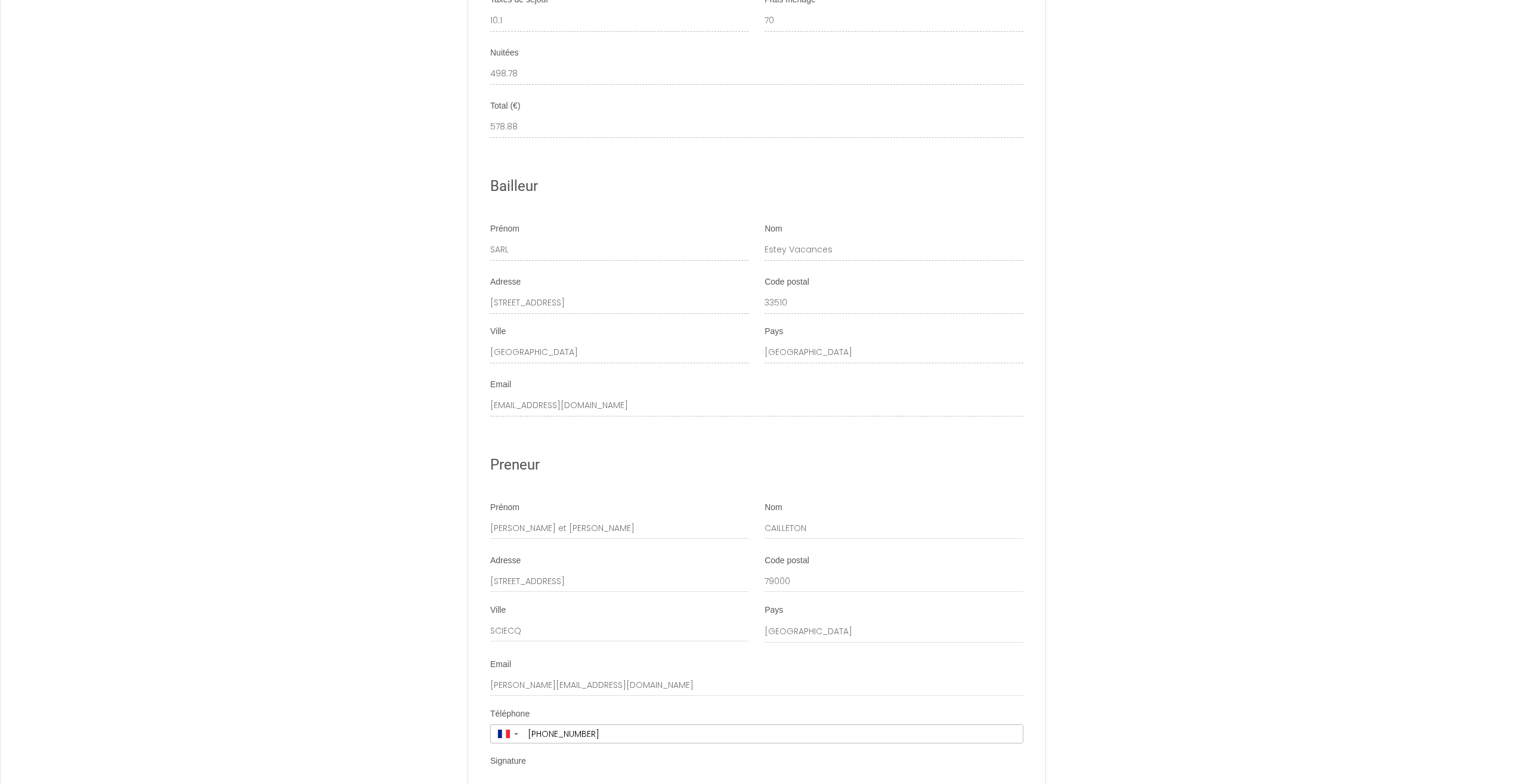
scroll to position [4795, 0]
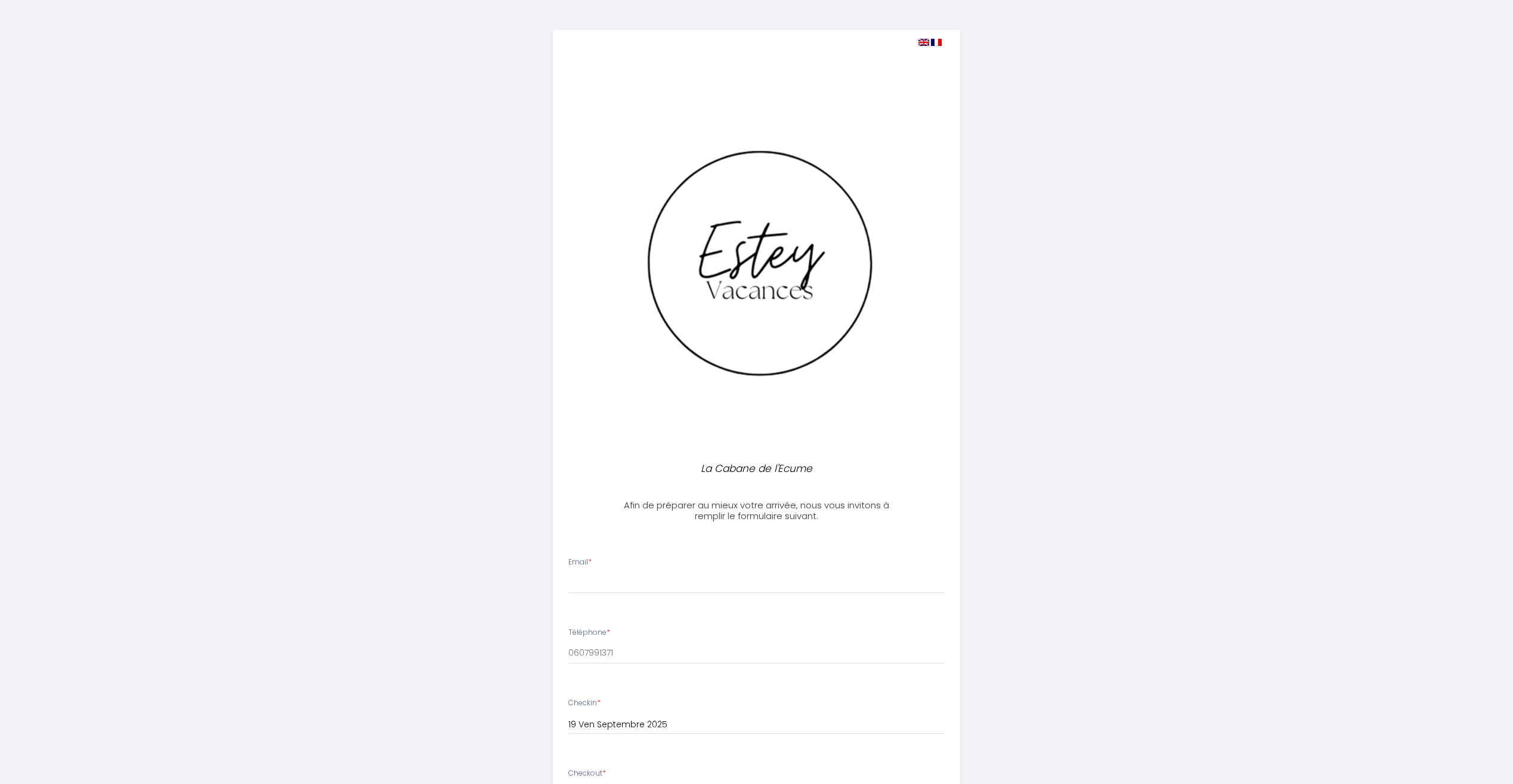
select select
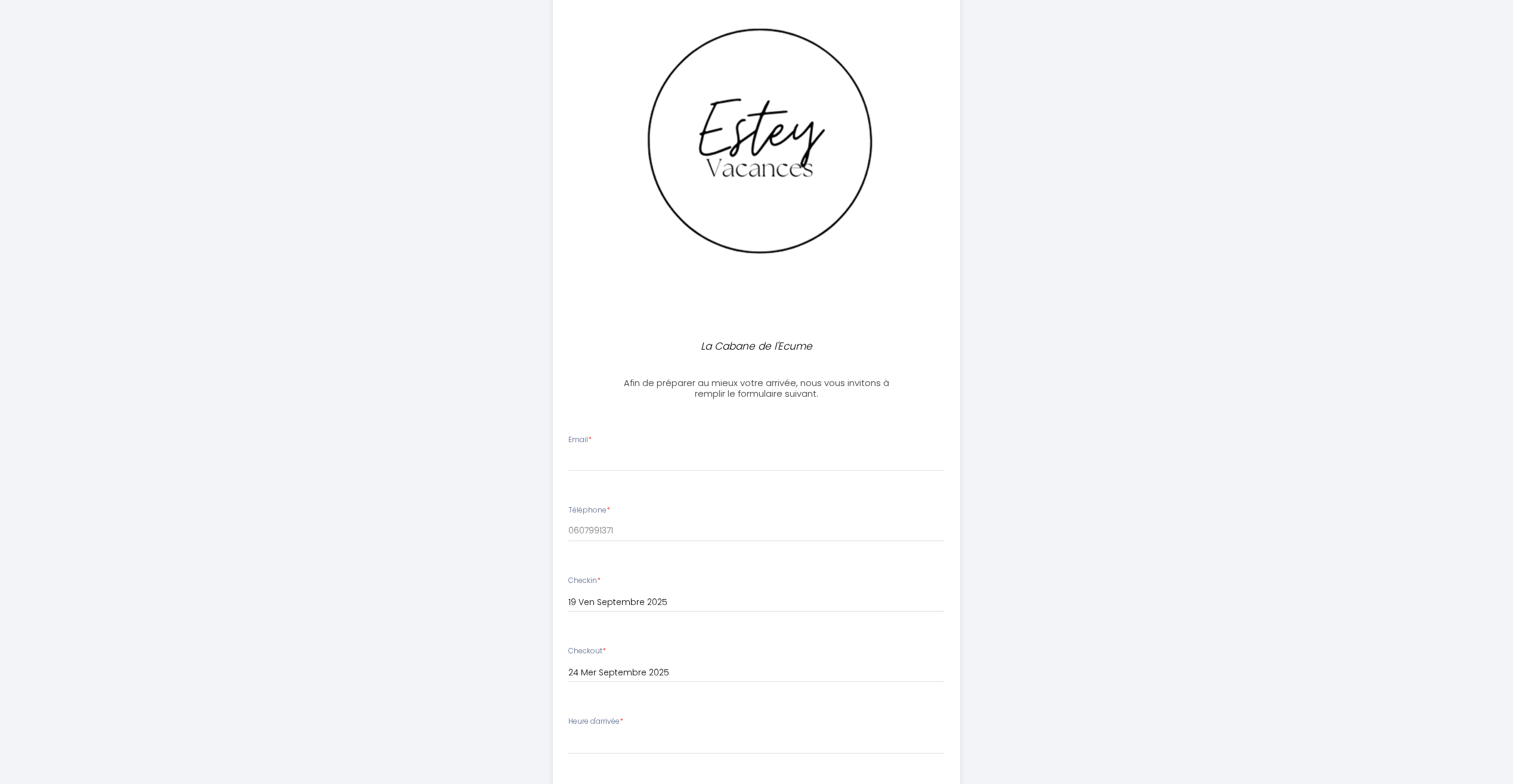
scroll to position [90, 0]
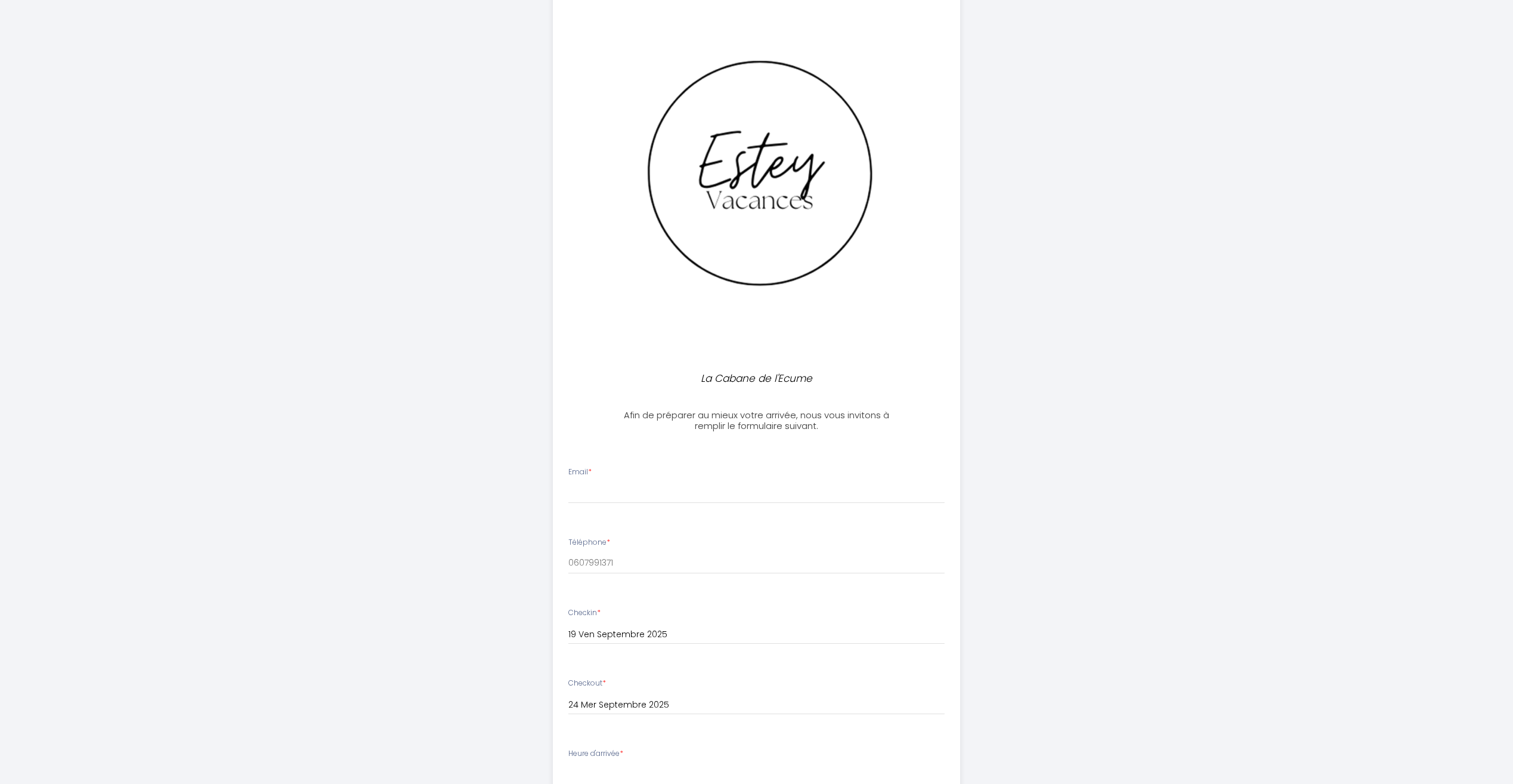
click at [626, 450] on div "Email * Téléphone * 0607991371 Checkin * [DATE] < [DATE] > Dim Lun Mar Mer Jeu …" at bounding box center [757, 778] width 422 height 694
click at [623, 467] on div "Email *" at bounding box center [756, 485] width 392 height 37
click at [582, 473] on label "Email *" at bounding box center [580, 472] width 23 height 11
click at [582, 482] on input "Email *" at bounding box center [756, 492] width 376 height 21
type input "M"
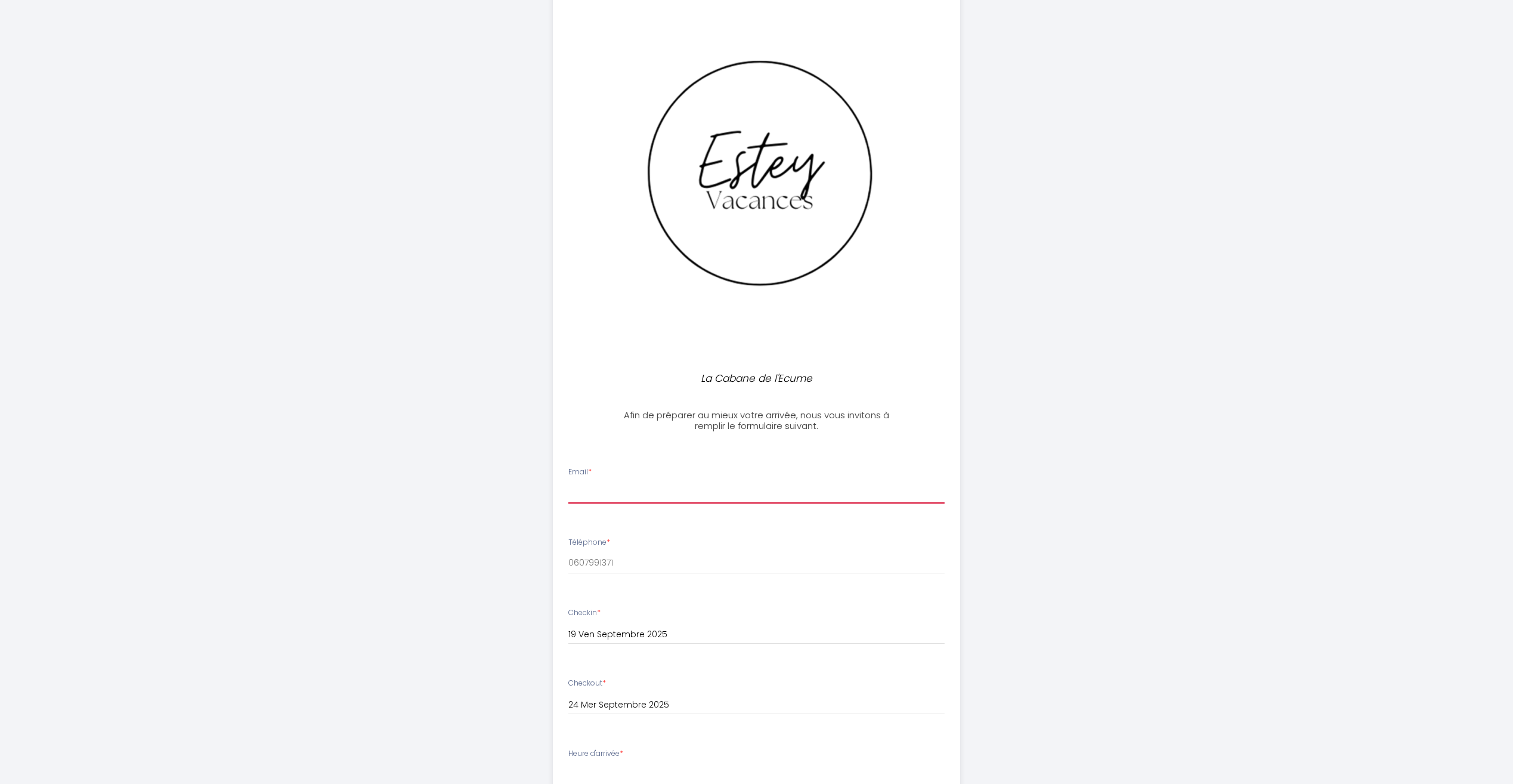
click at [580, 494] on input "Email *" at bounding box center [756, 492] width 376 height 21
type input "[PERSON_NAME][EMAIL_ADDRESS][DOMAIN_NAME]"
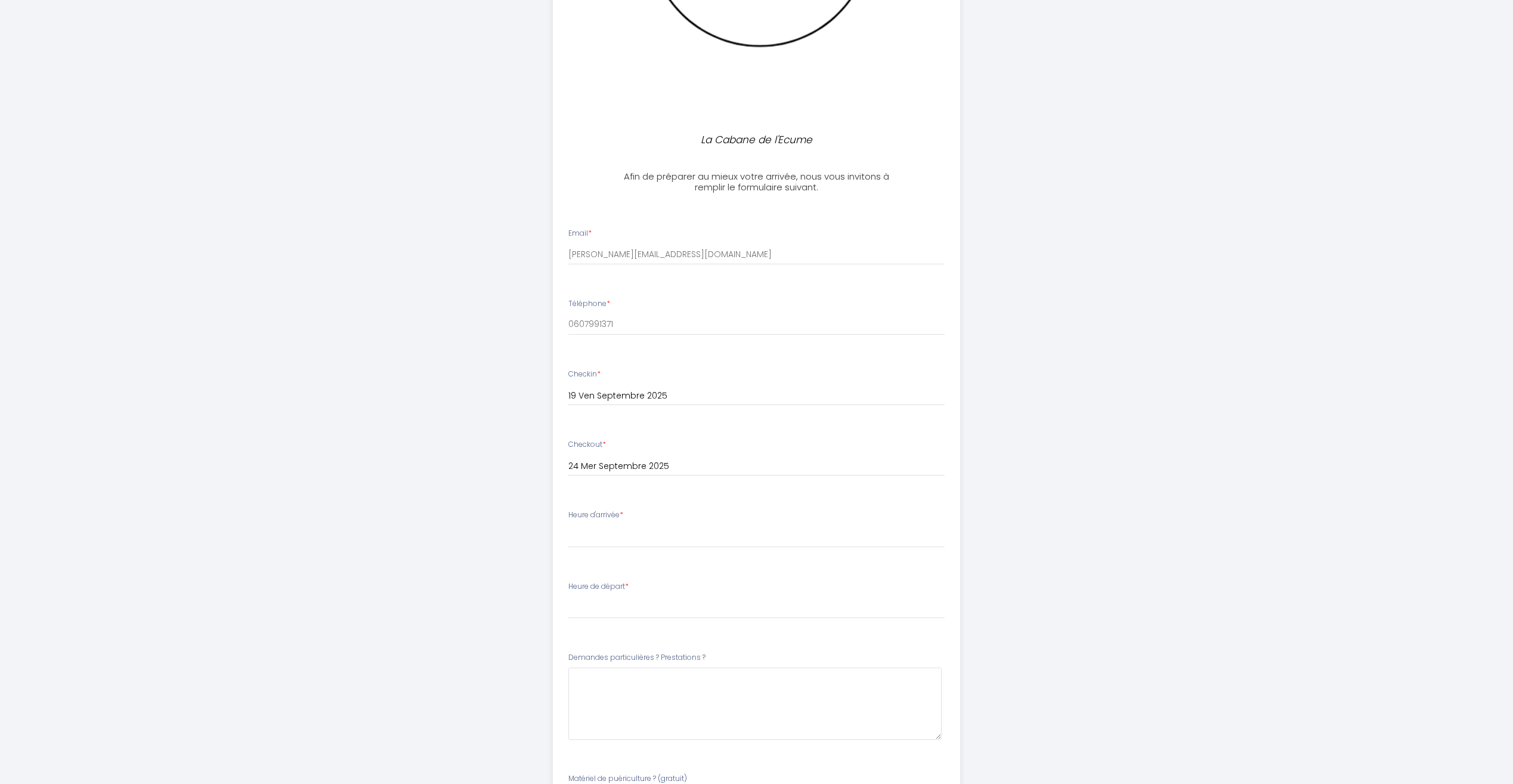
click at [603, 516] on label "Heure d'arrivée *" at bounding box center [596, 514] width 55 height 11
click at [604, 514] on label "Heure d'arrivée *" at bounding box center [596, 514] width 55 height 11
drag, startPoint x: 604, startPoint y: 514, endPoint x: 577, endPoint y: 516, distance: 27.1
click at [577, 516] on label "Heure d'arrivée *" at bounding box center [596, 514] width 55 height 11
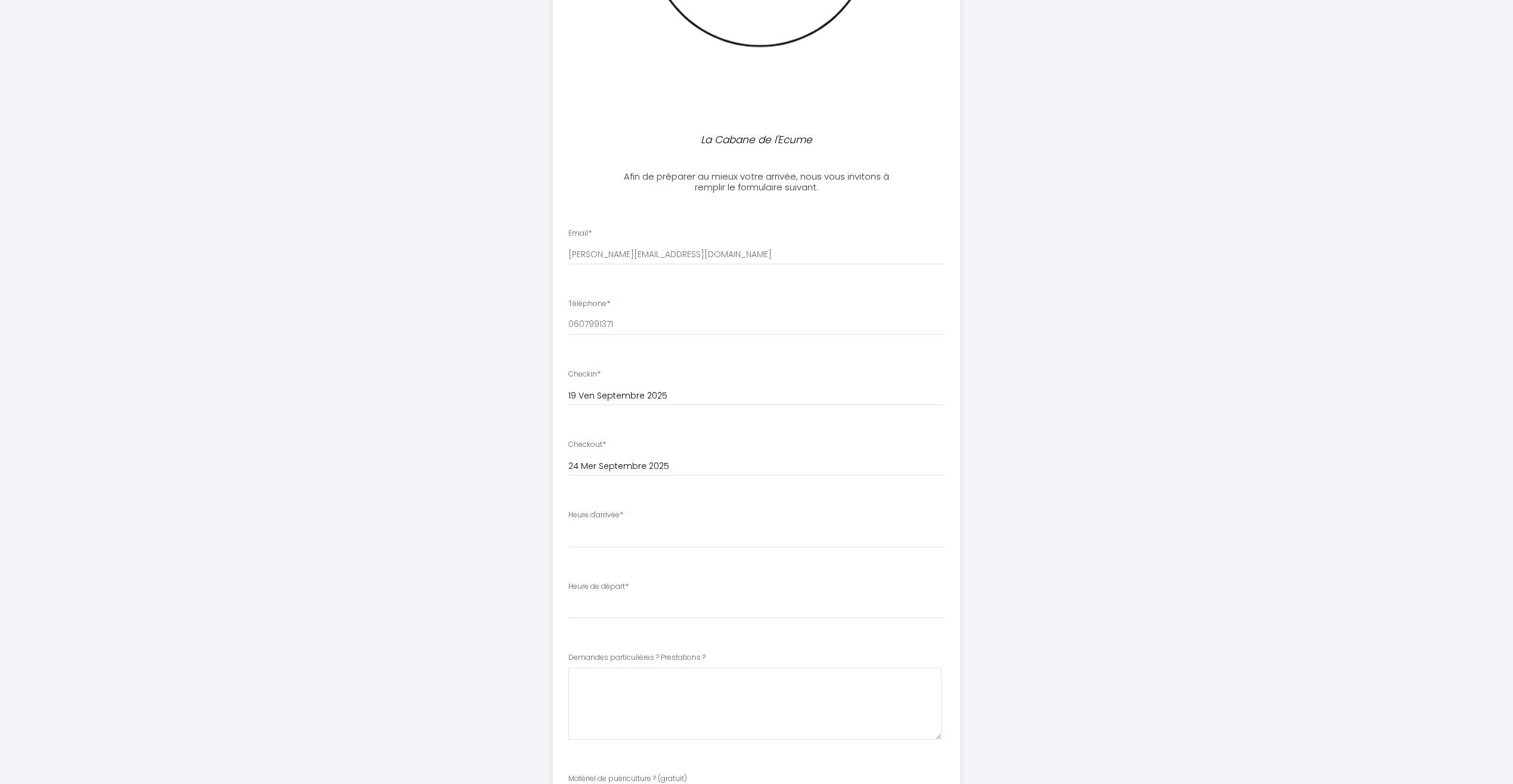
click at [577, 516] on label "Heure d'arrivée *" at bounding box center [596, 514] width 55 height 11
drag, startPoint x: 577, startPoint y: 516, endPoint x: 586, endPoint y: 539, distance: 24.7
click at [586, 539] on select "17:00 17:30 18:00 18:30 19:00 19:30 20:00 20:30 21:00 21:30 22:00 22:30 23:00 2…" at bounding box center [756, 536] width 376 height 23
select select "17:00"
click at [568, 525] on select "17:00 17:30 18:00 18:30 19:00 19:30 20:00 20:30 21:00 21:30 22:00 22:30 23:00 2…" at bounding box center [756, 536] width 376 height 23
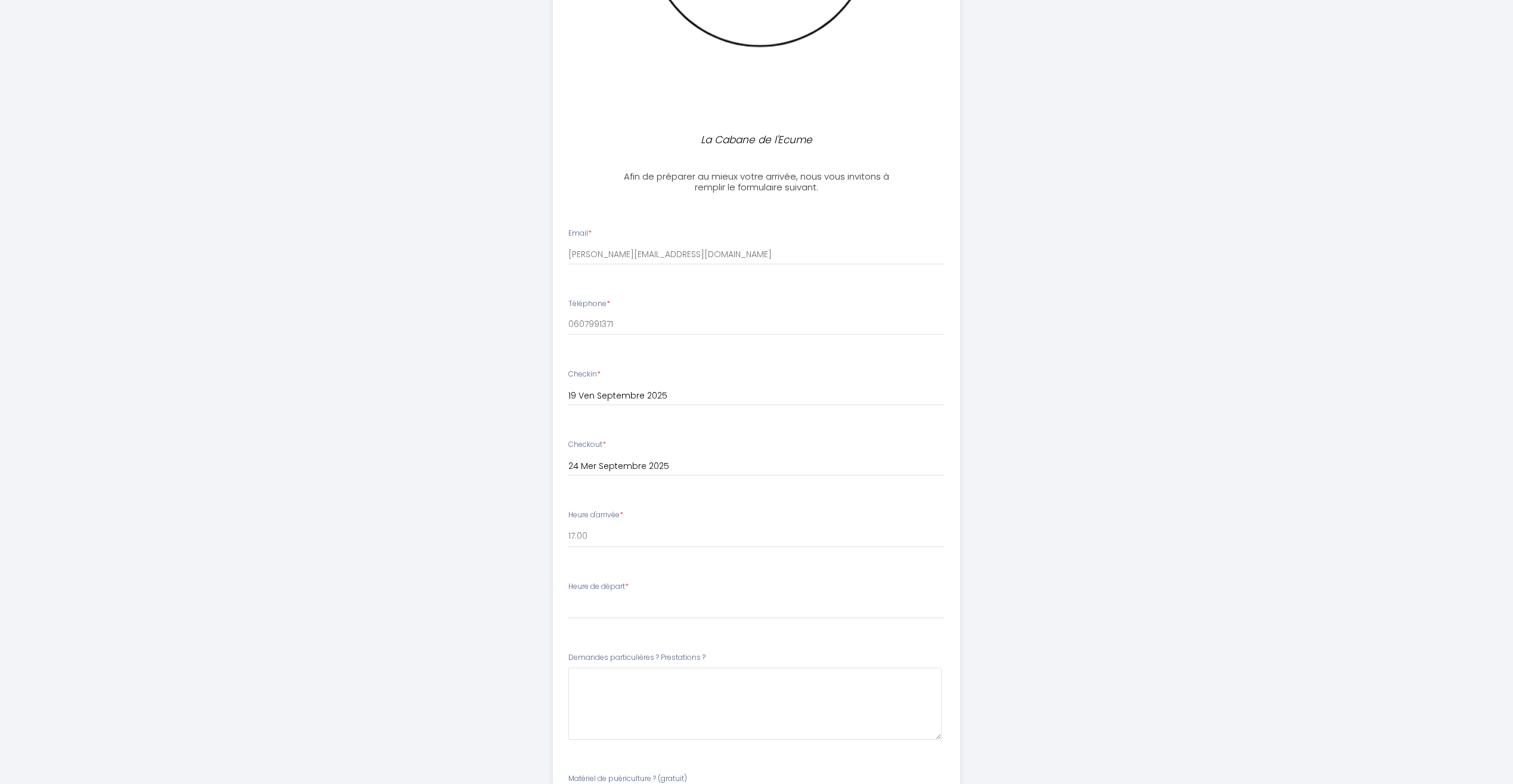
click at [582, 586] on label "Heure de départ *" at bounding box center [598, 586] width 61 height 11
click at [579, 586] on label "Heure de départ *" at bounding box center [598, 586] width 61 height 11
click at [581, 582] on label "Heure de départ *" at bounding box center [598, 586] width 61 height 11
click at [624, 584] on label "Heure de départ *" at bounding box center [598, 586] width 61 height 11
click at [577, 590] on label "Heure de départ *" at bounding box center [598, 586] width 61 height 11
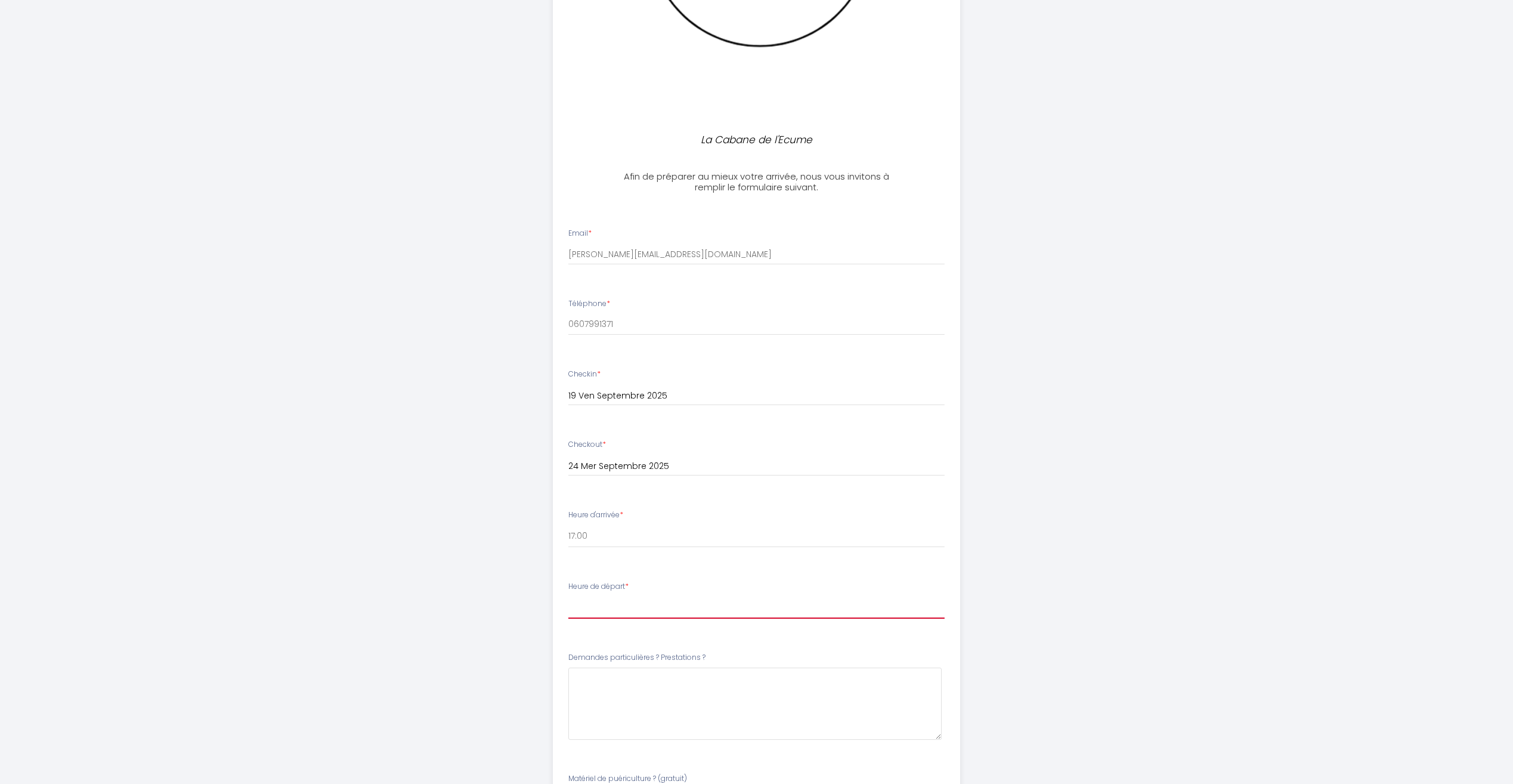
click at [580, 612] on select "00:00 00:30 01:00 01:30 02:00 02:30 03:00 03:30 04:00 04:30 05:00 05:30 06:00 0…" at bounding box center [756, 607] width 376 height 23
select select "11:00"
click at [568, 596] on select "00:00 00:30 01:00 01:30 02:00 02:30 03:00 03:30 04:00 04:30 05:00 05:30 06:00 0…" at bounding box center [756, 607] width 376 height 23
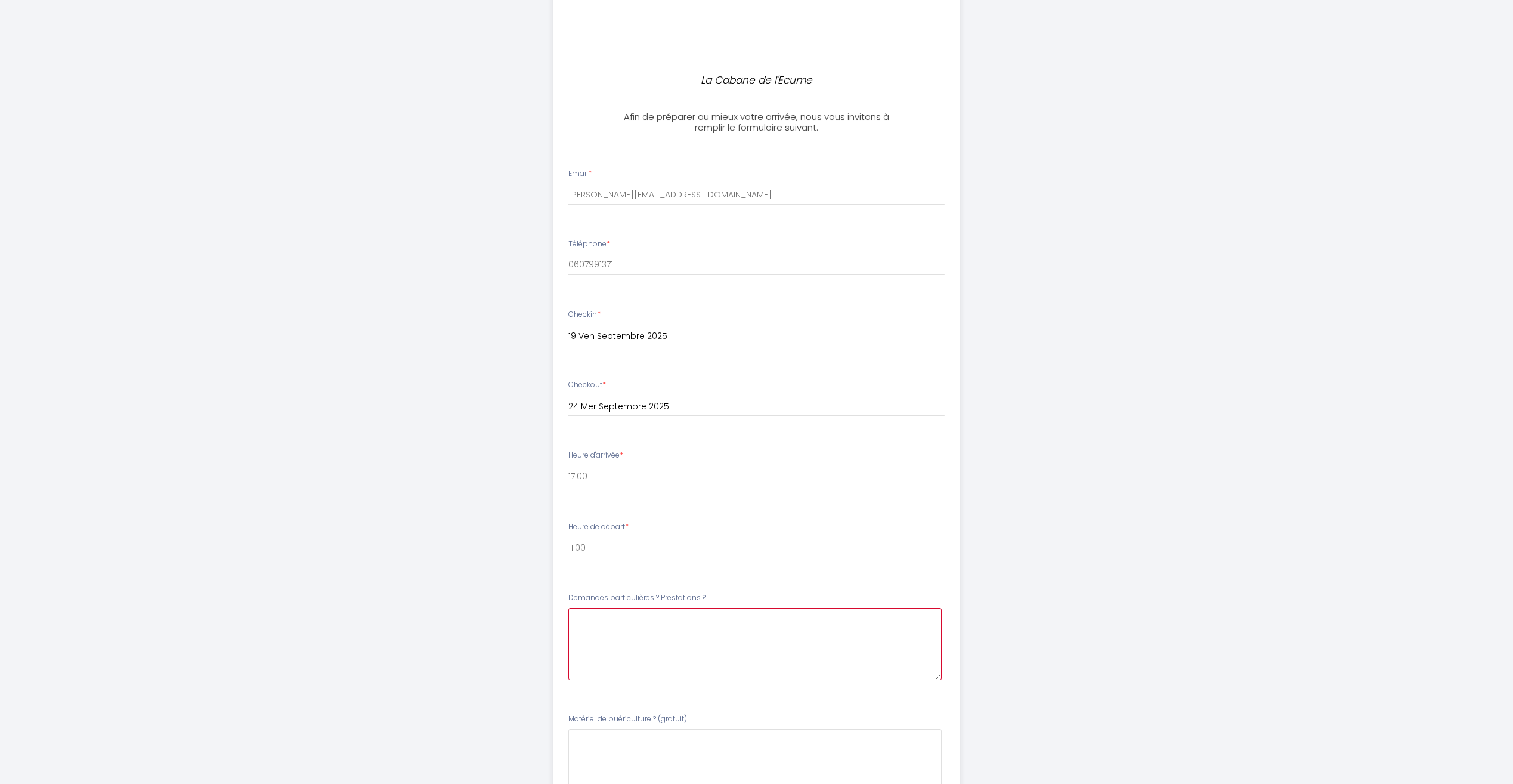
click at [580, 620] on \?6 at bounding box center [755, 644] width 373 height 72
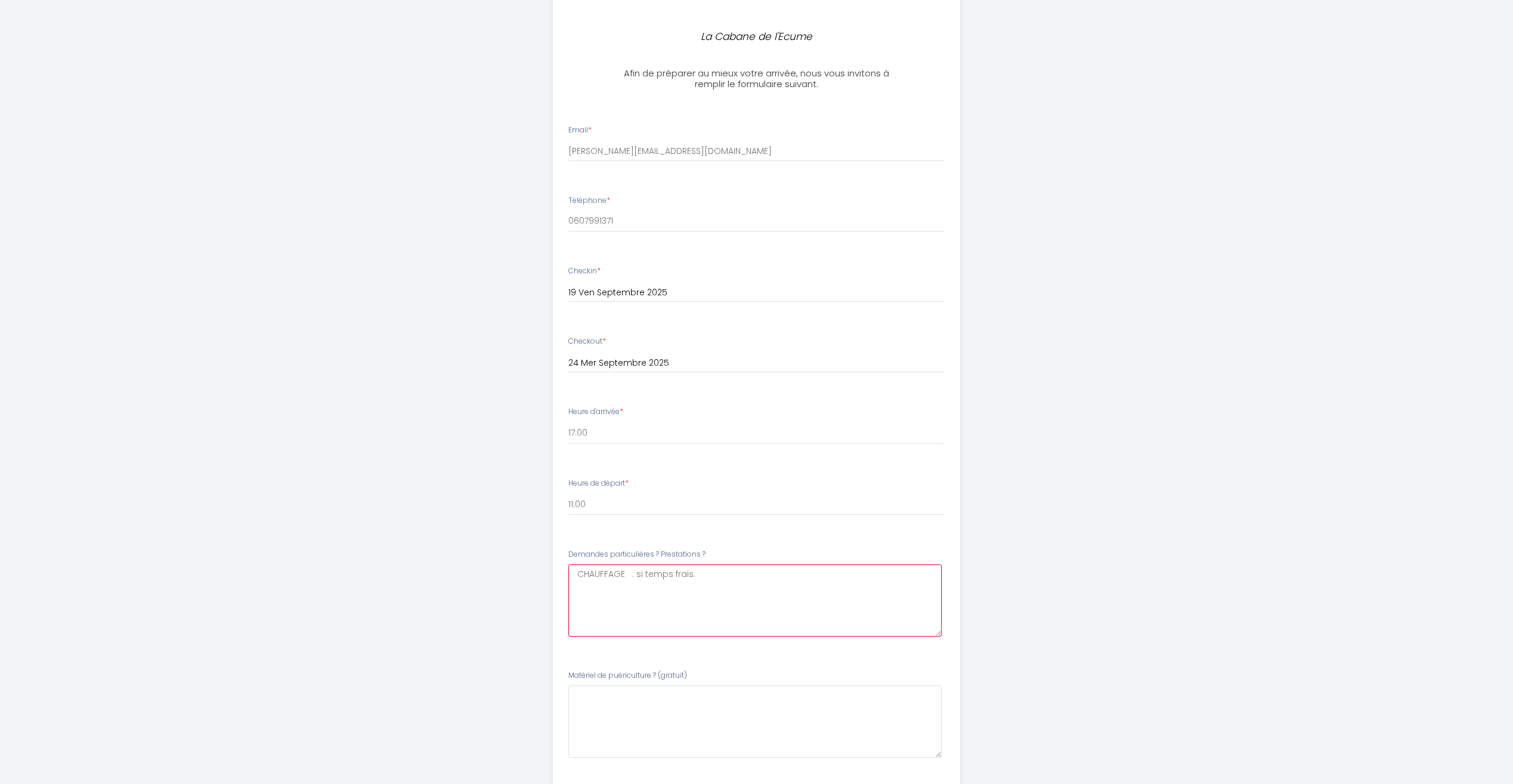
scroll to position [508, 0]
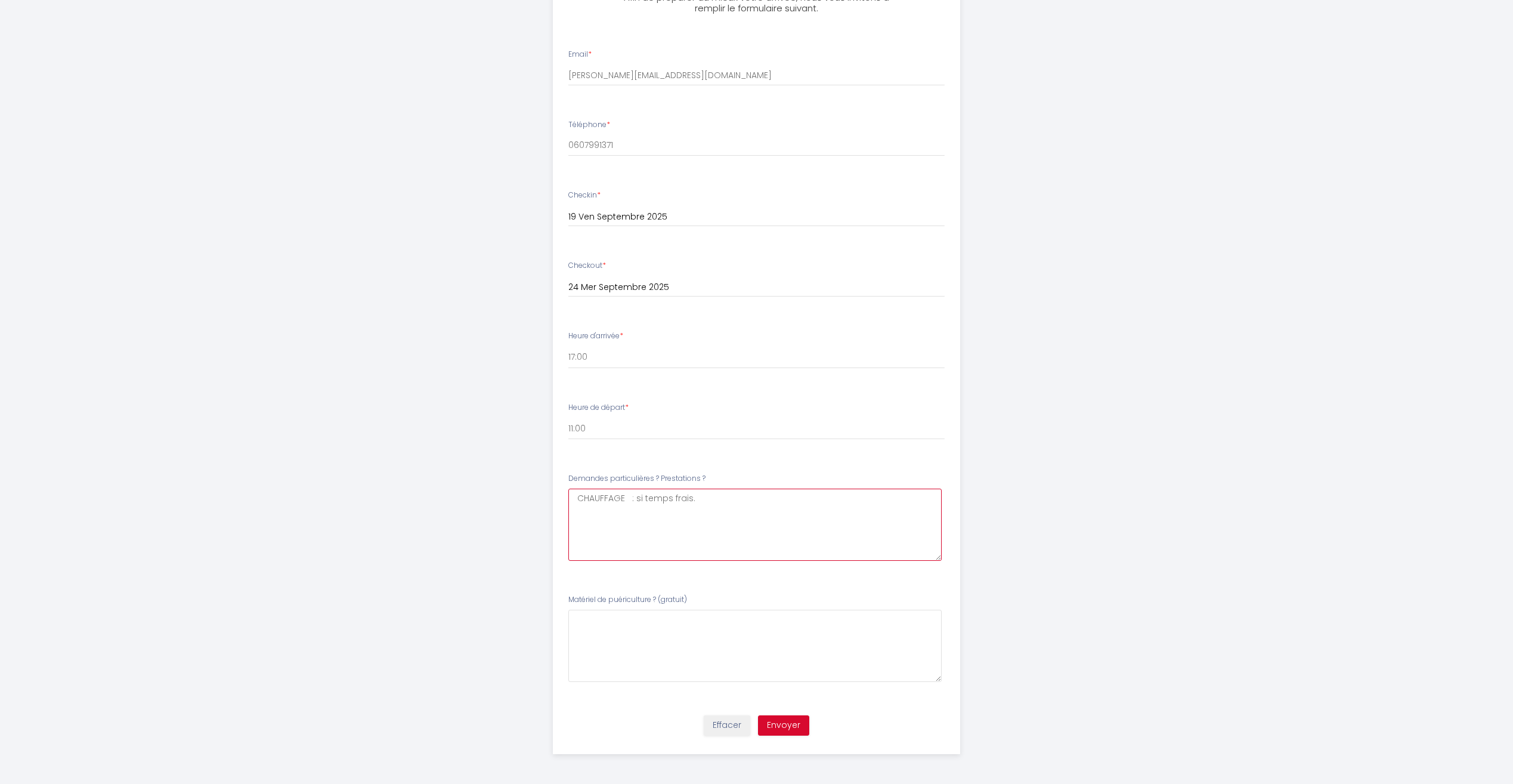
click at [586, 522] on \?6 "CHAUFFAGE : si temps frais." at bounding box center [755, 524] width 373 height 72
click at [706, 499] on \?6 "CHAUFFAGE : si temps frais." at bounding box center [755, 524] width 373 height 72
type \?6 "CHAUFFAGE : si temps frais."
click at [783, 725] on button "Envoyer" at bounding box center [783, 725] width 51 height 20
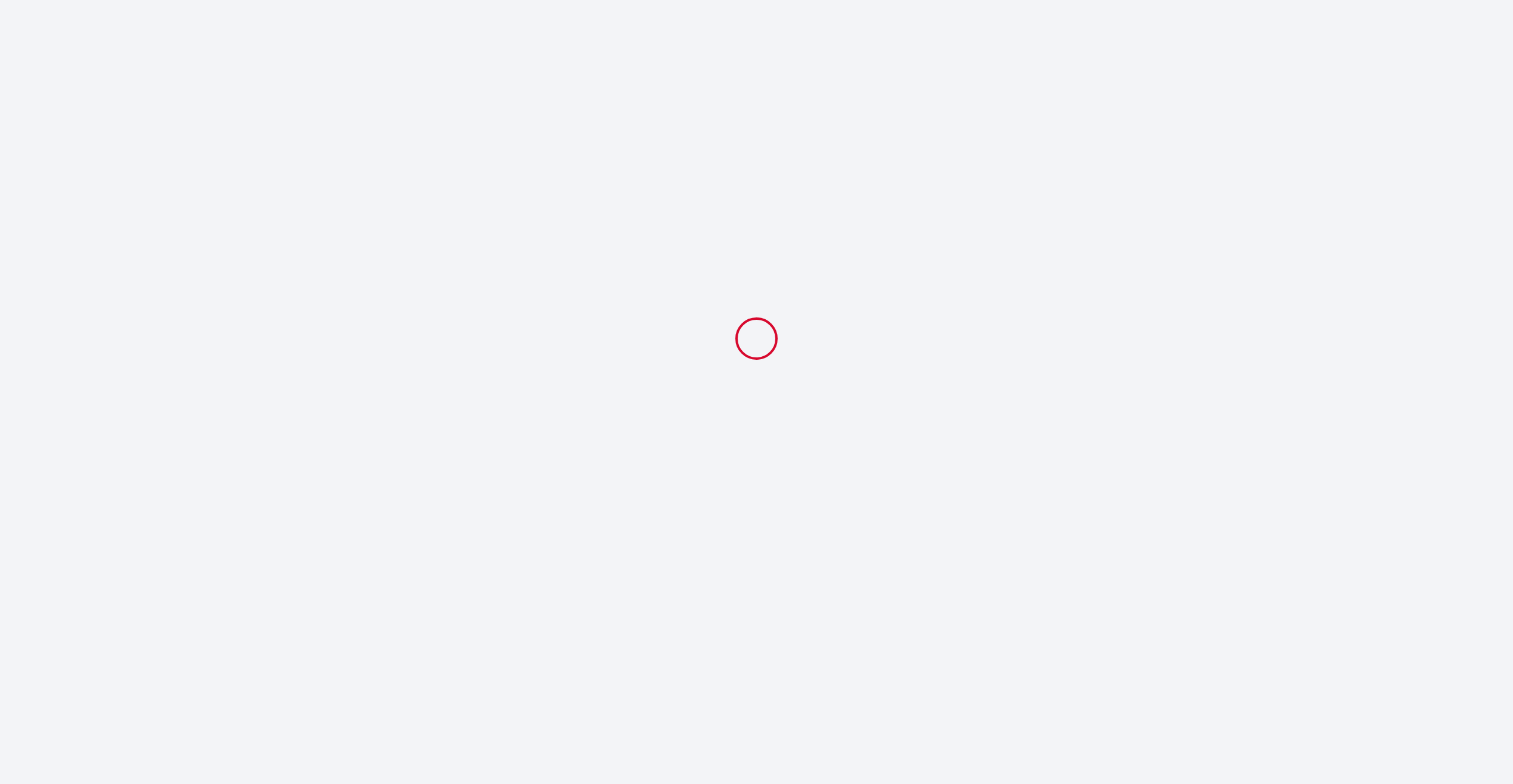
scroll to position [0, 0]
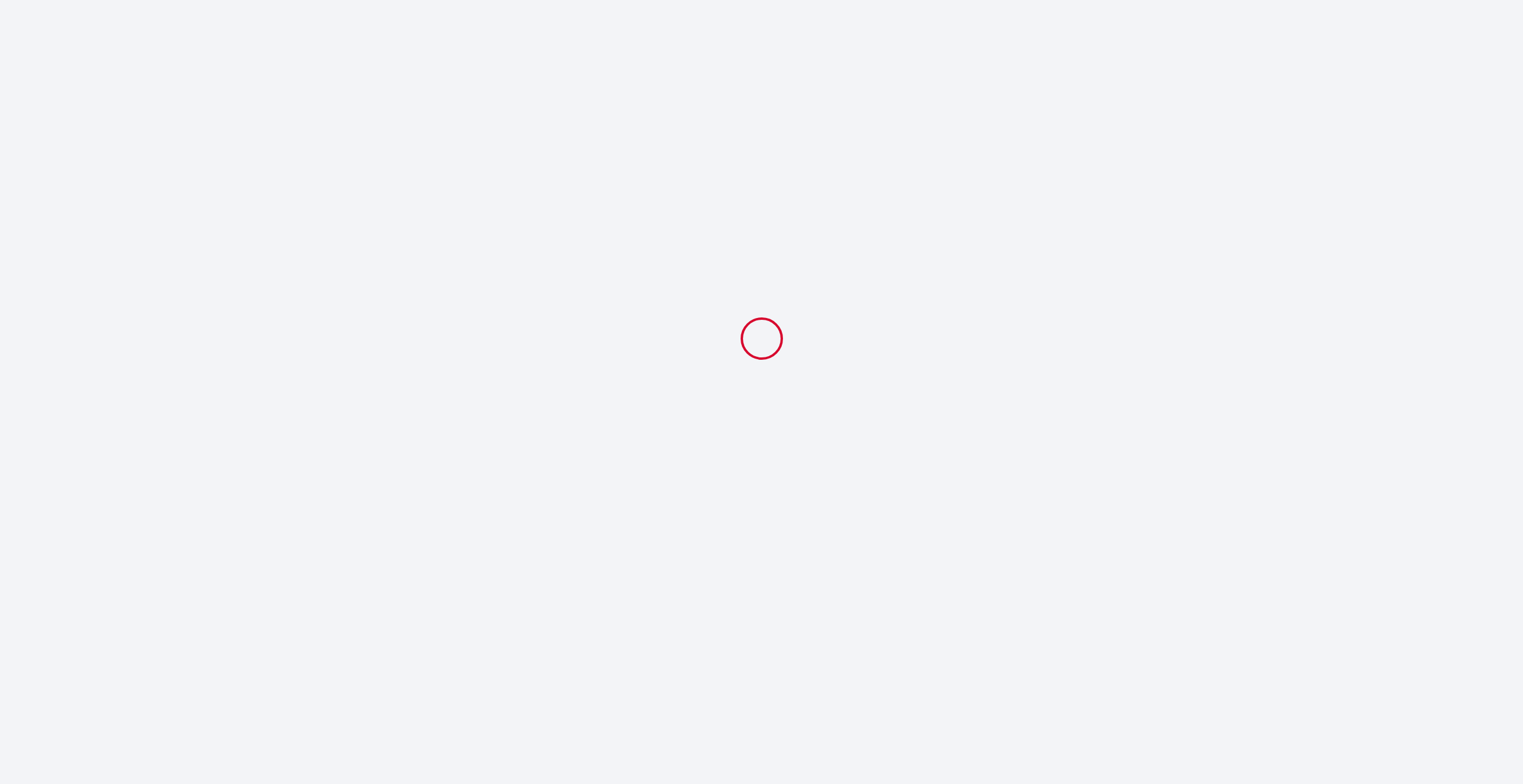
select select "11:00"
